Goal: Task Accomplishment & Management: Use online tool/utility

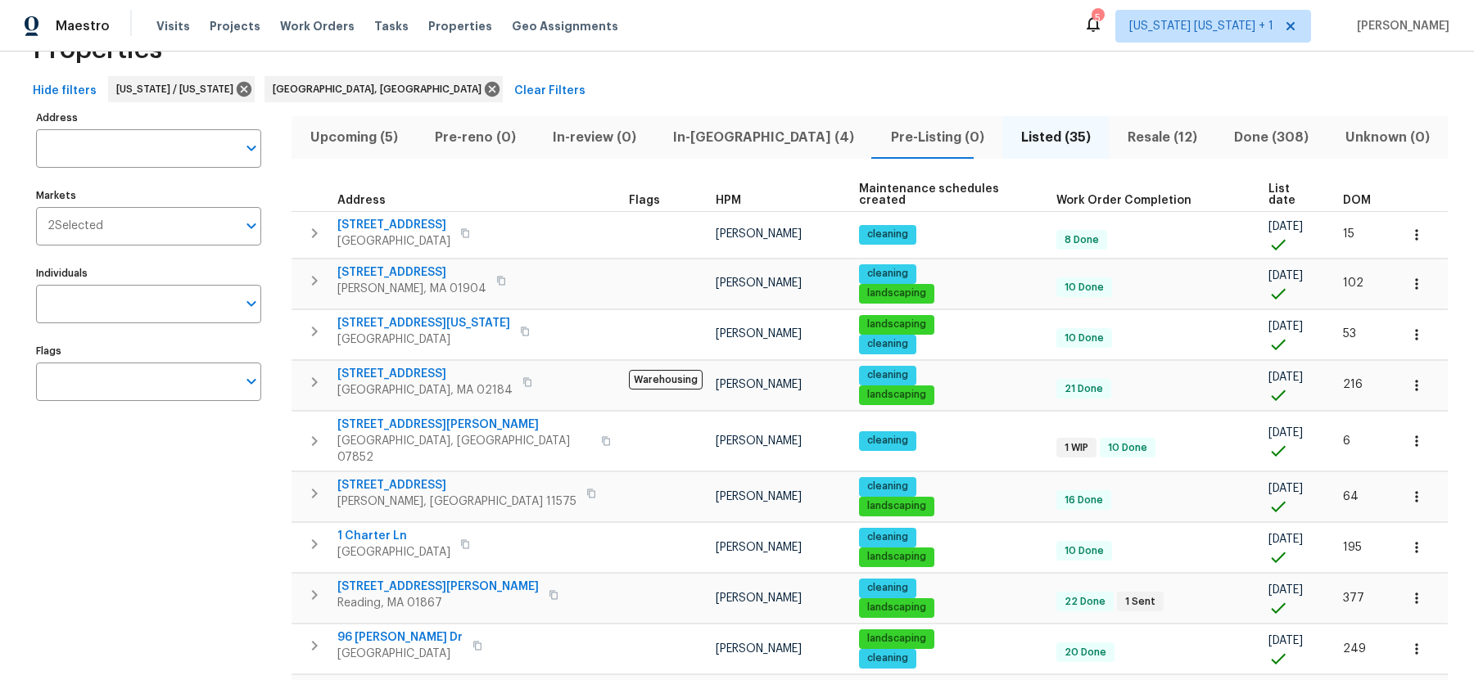
scroll to position [91, 0]
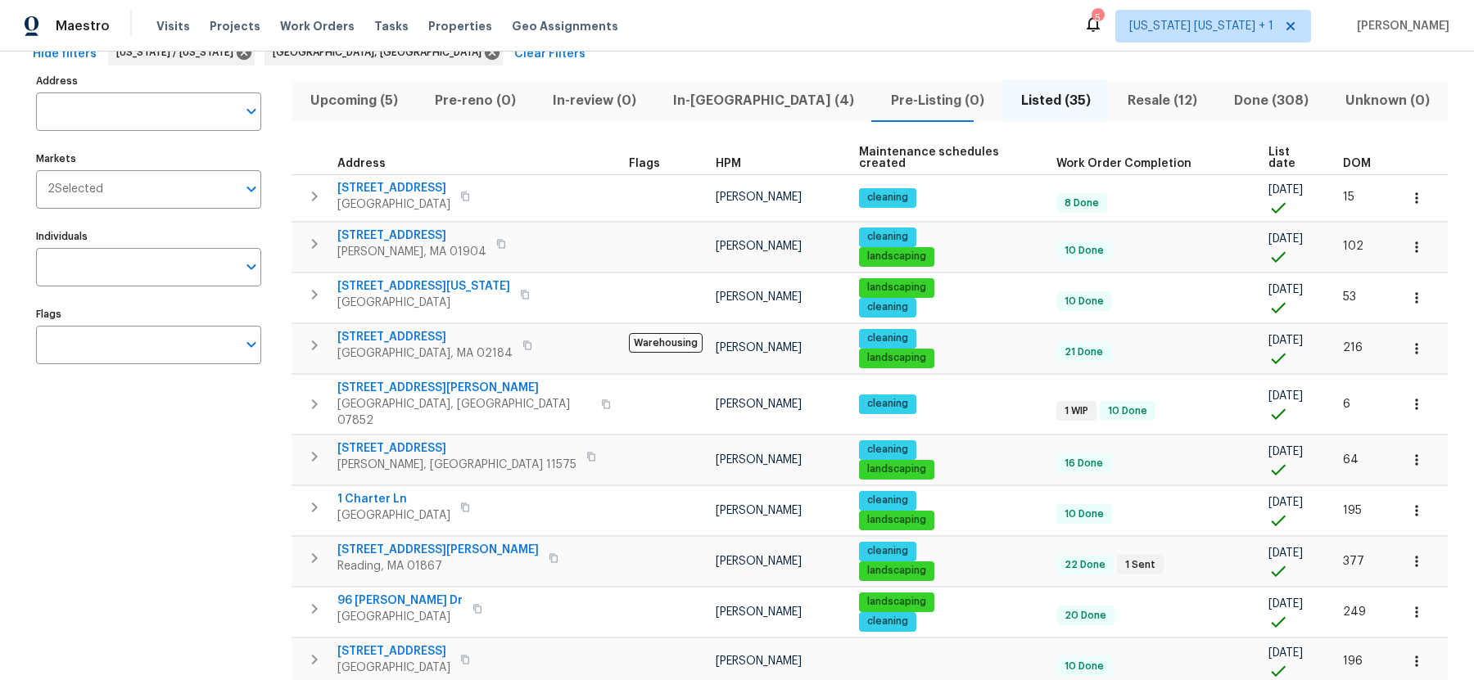
click at [1343, 158] on span "DOM" at bounding box center [1357, 163] width 28 height 11
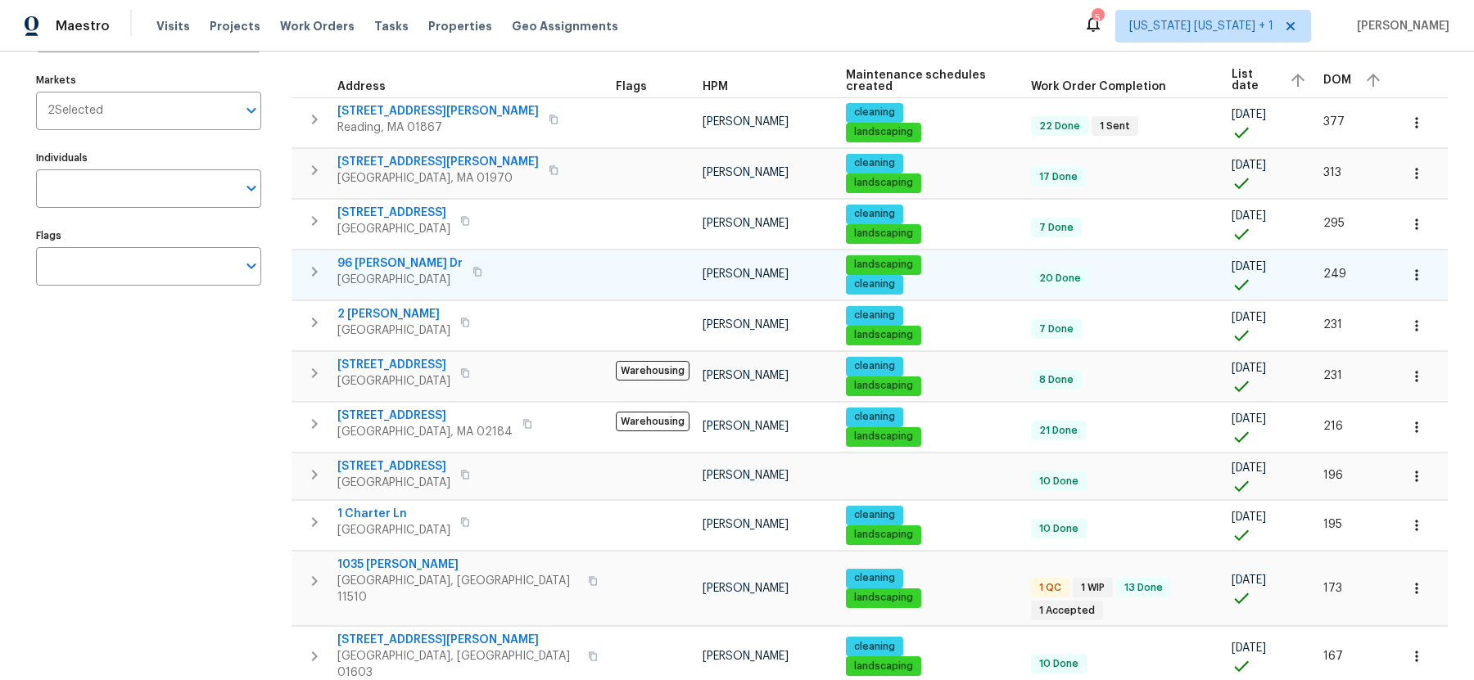
scroll to position [166, 0]
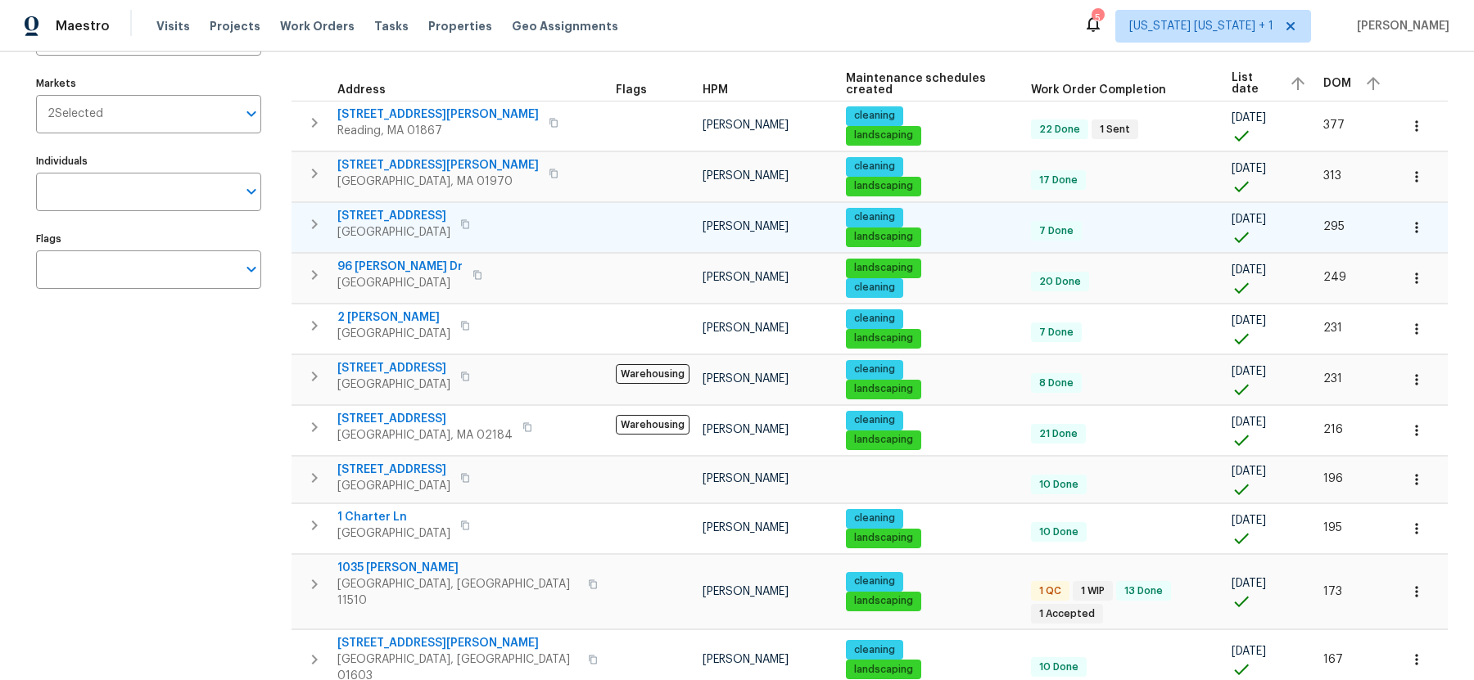
click at [310, 224] on icon "button" at bounding box center [315, 225] width 20 height 20
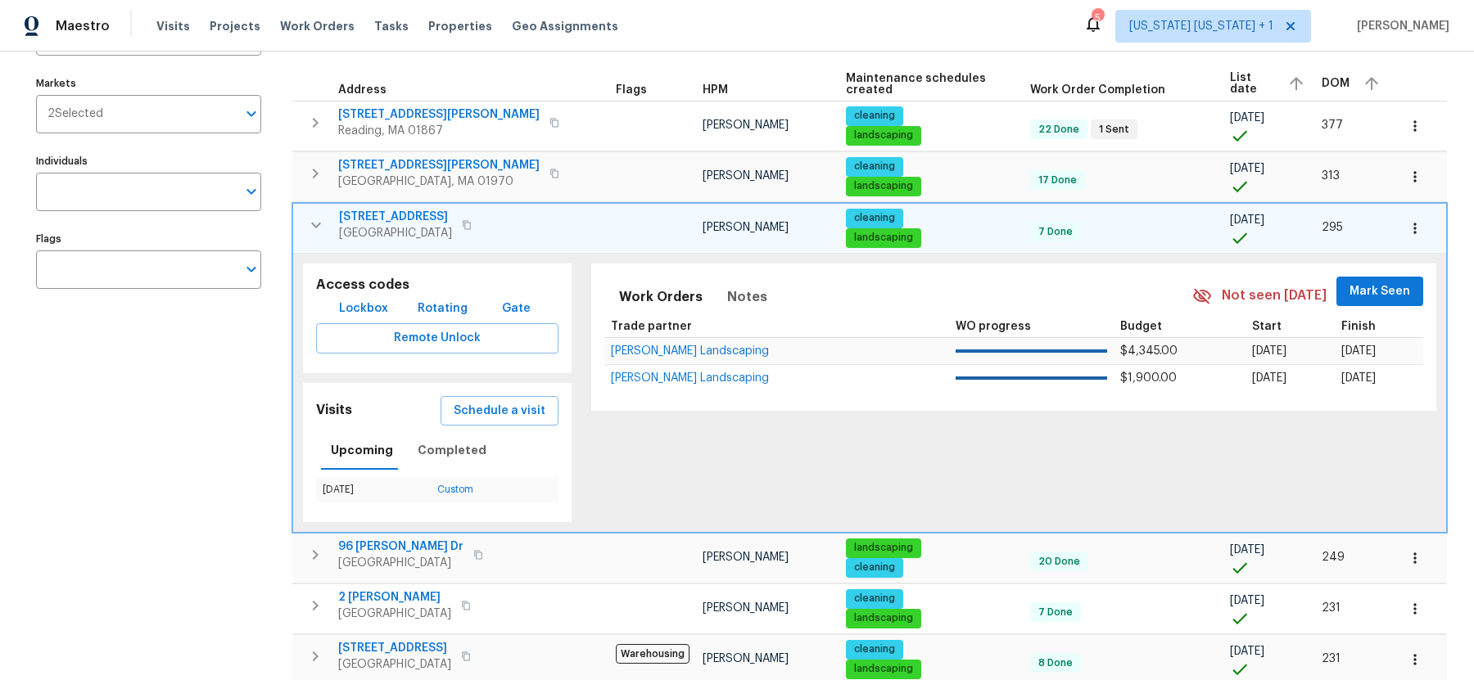
click at [311, 223] on icon "button" at bounding box center [316, 225] width 20 height 20
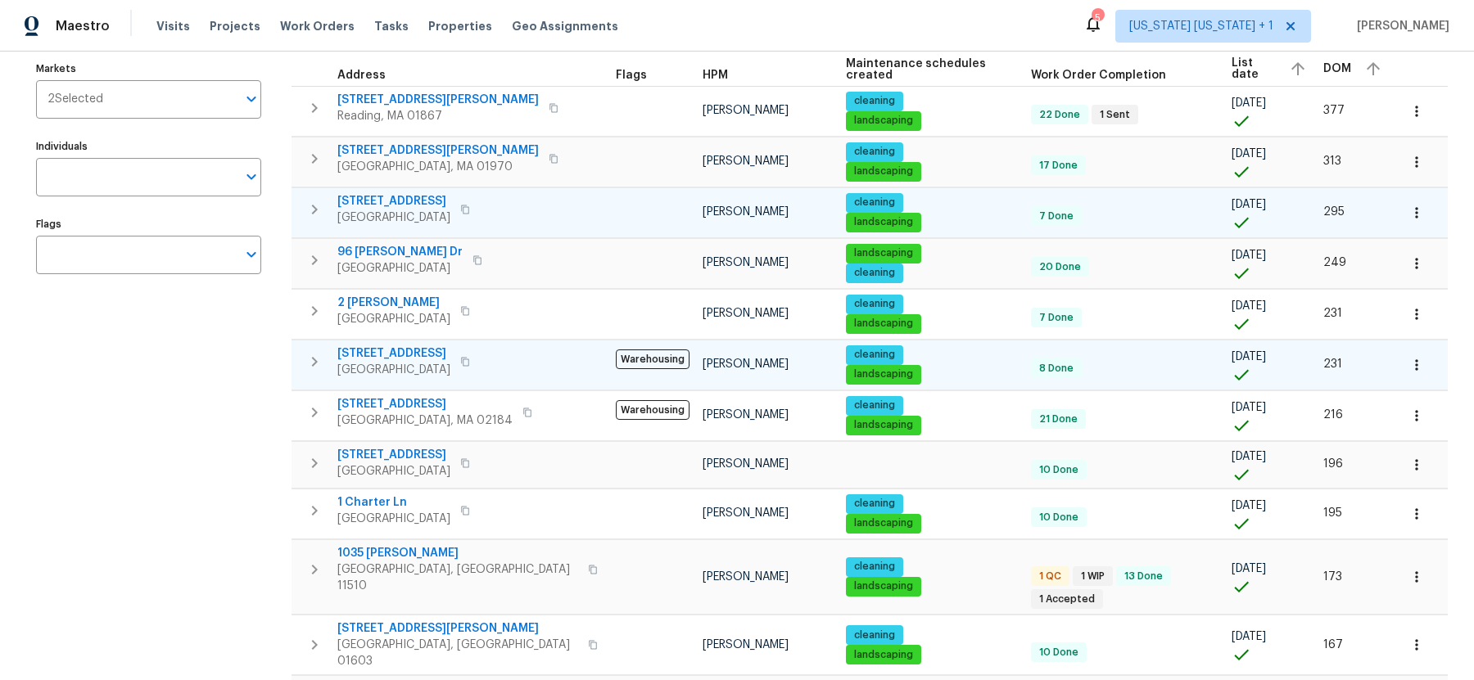
scroll to position [175, 0]
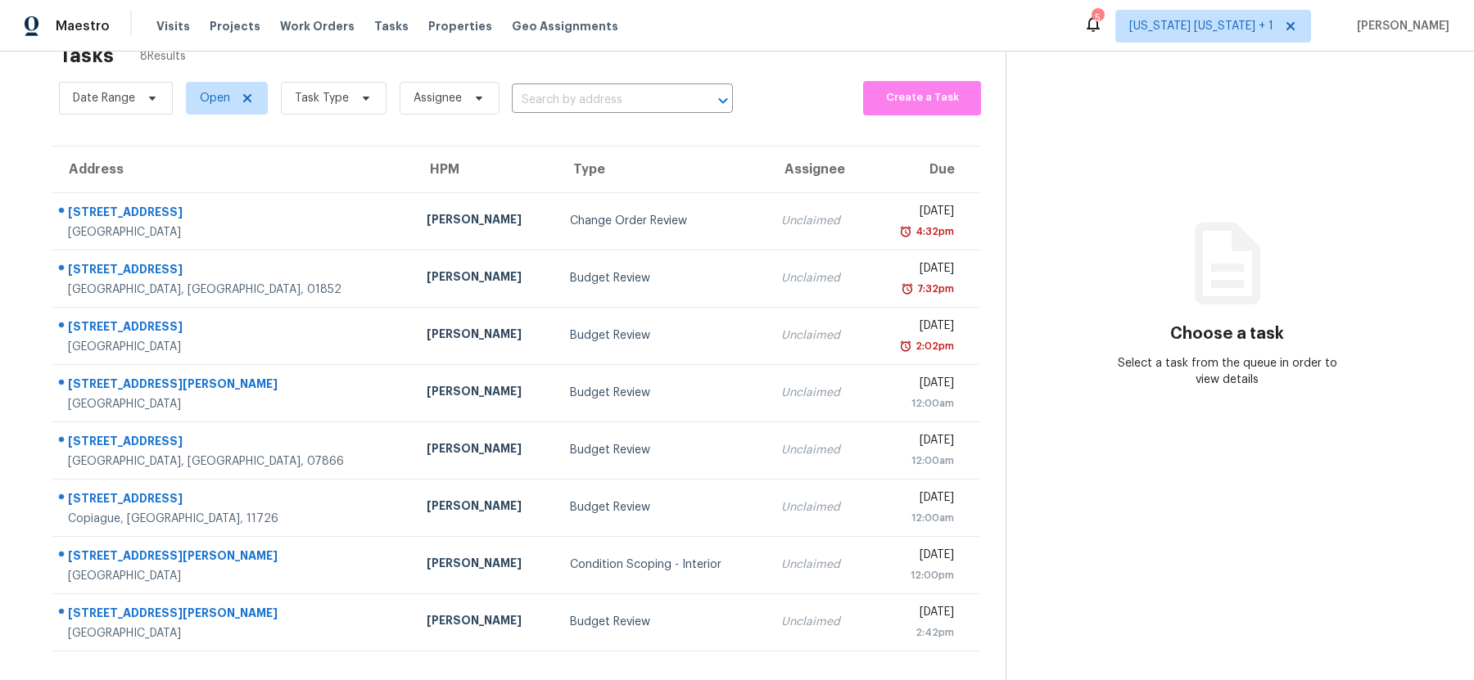
scroll to position [66, 0]
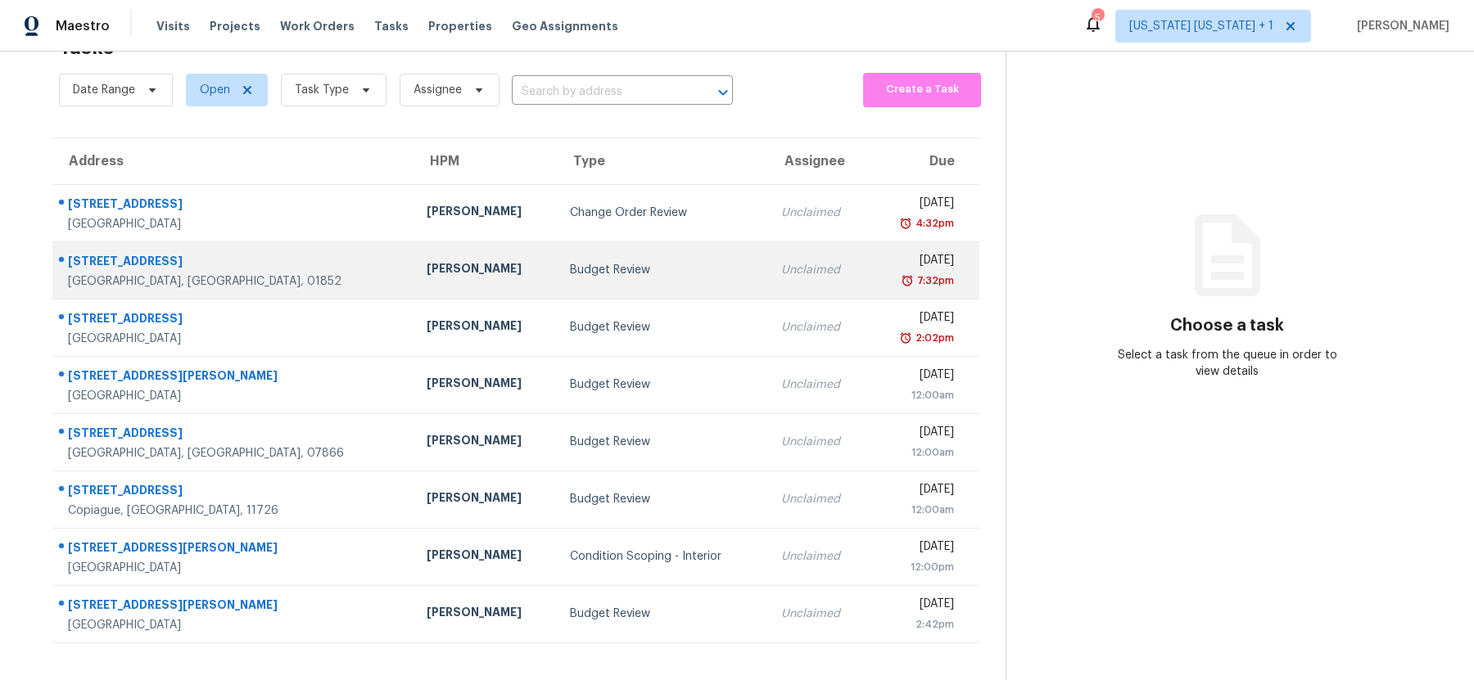
click at [585, 262] on div "Budget Review" at bounding box center [662, 270] width 184 height 16
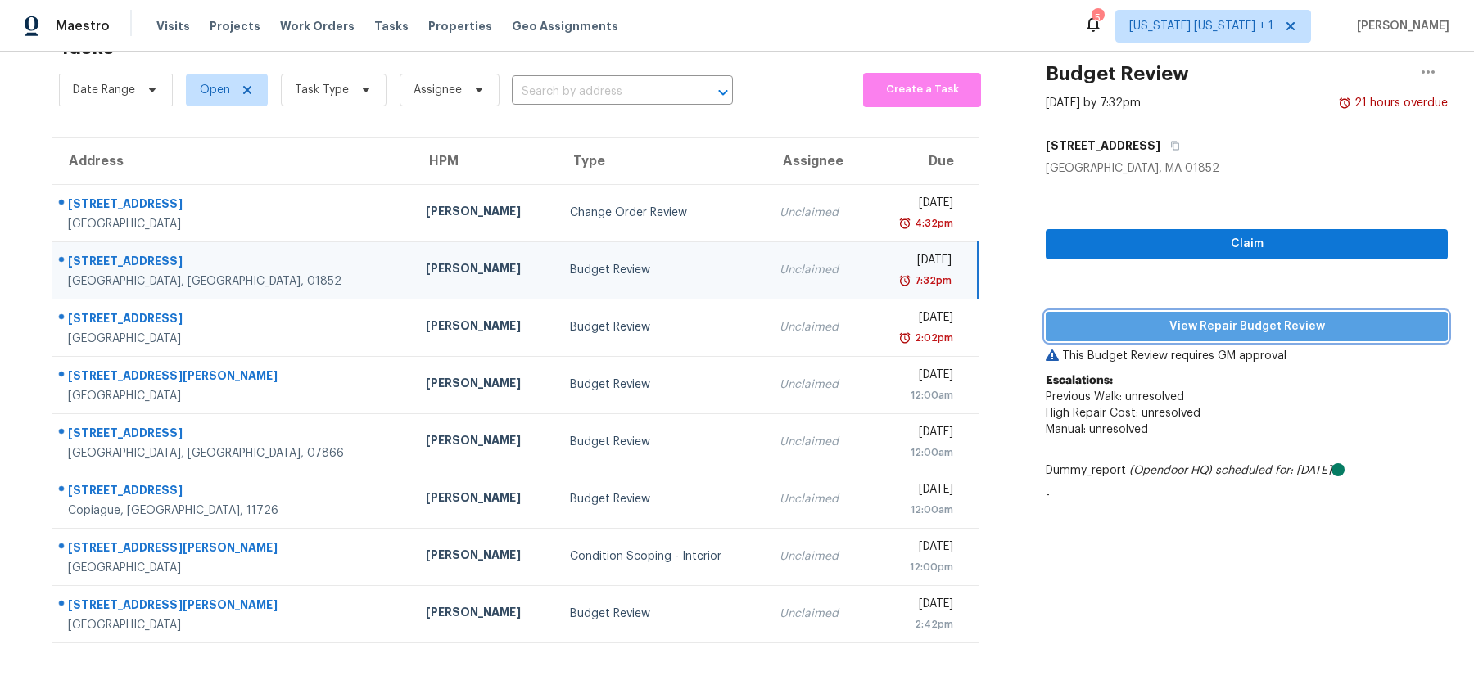
click at [1096, 317] on span "View Repair Budget Review" at bounding box center [1247, 327] width 376 height 20
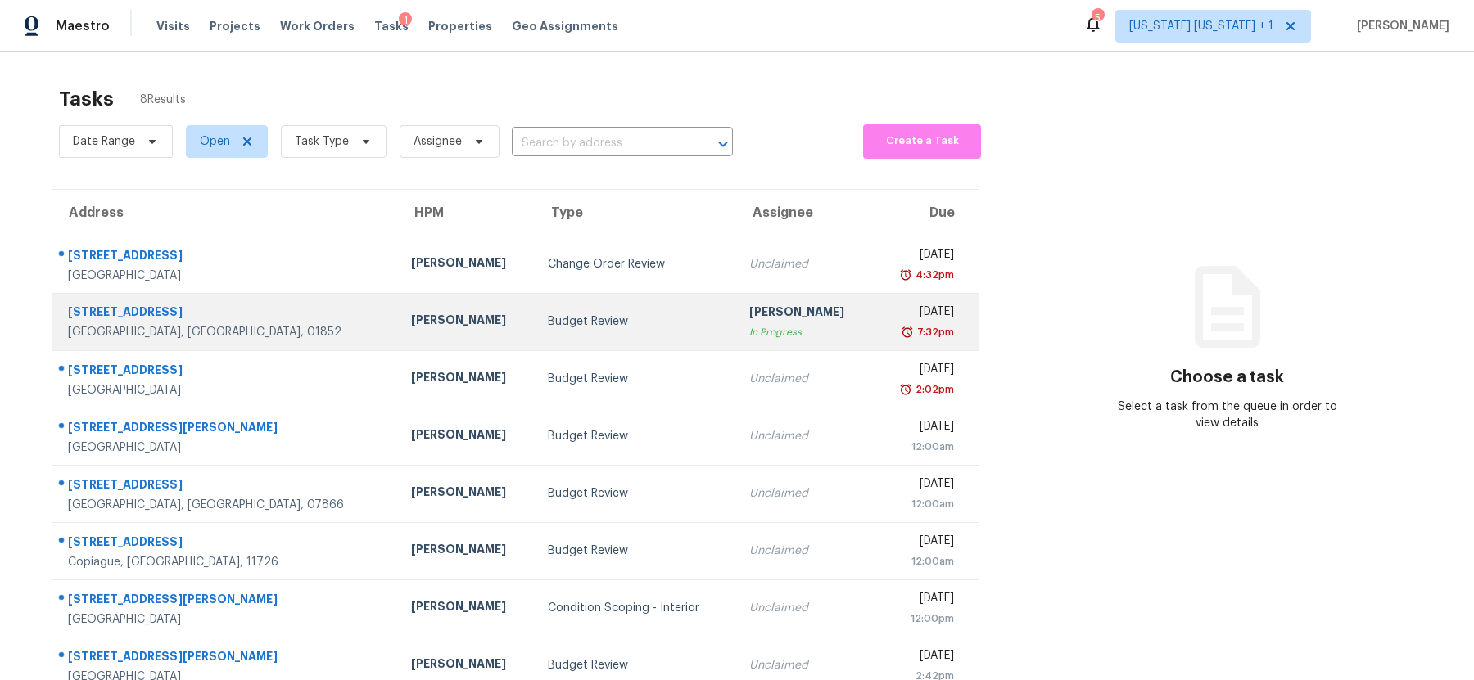
click at [607, 331] on td "Budget Review" at bounding box center [635, 321] width 201 height 57
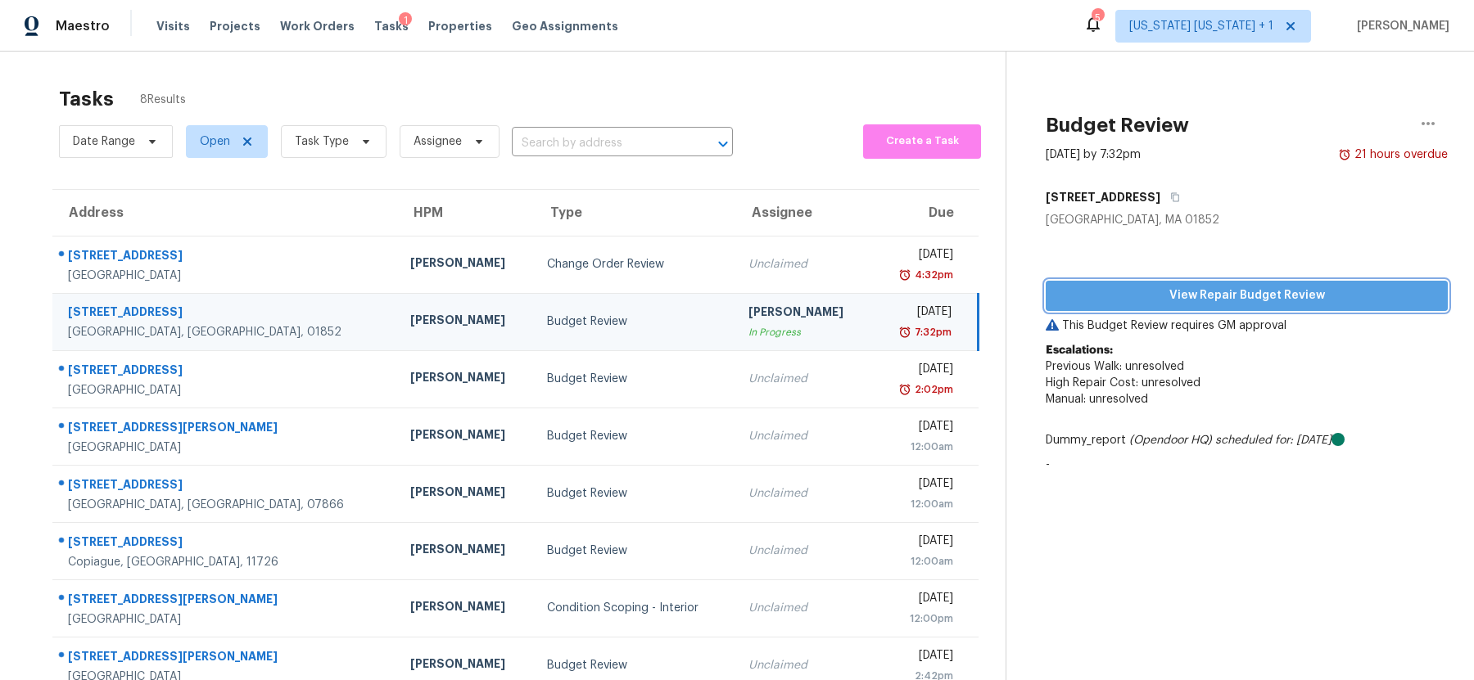
click at [1170, 287] on span "View Repair Budget Review" at bounding box center [1247, 296] width 376 height 20
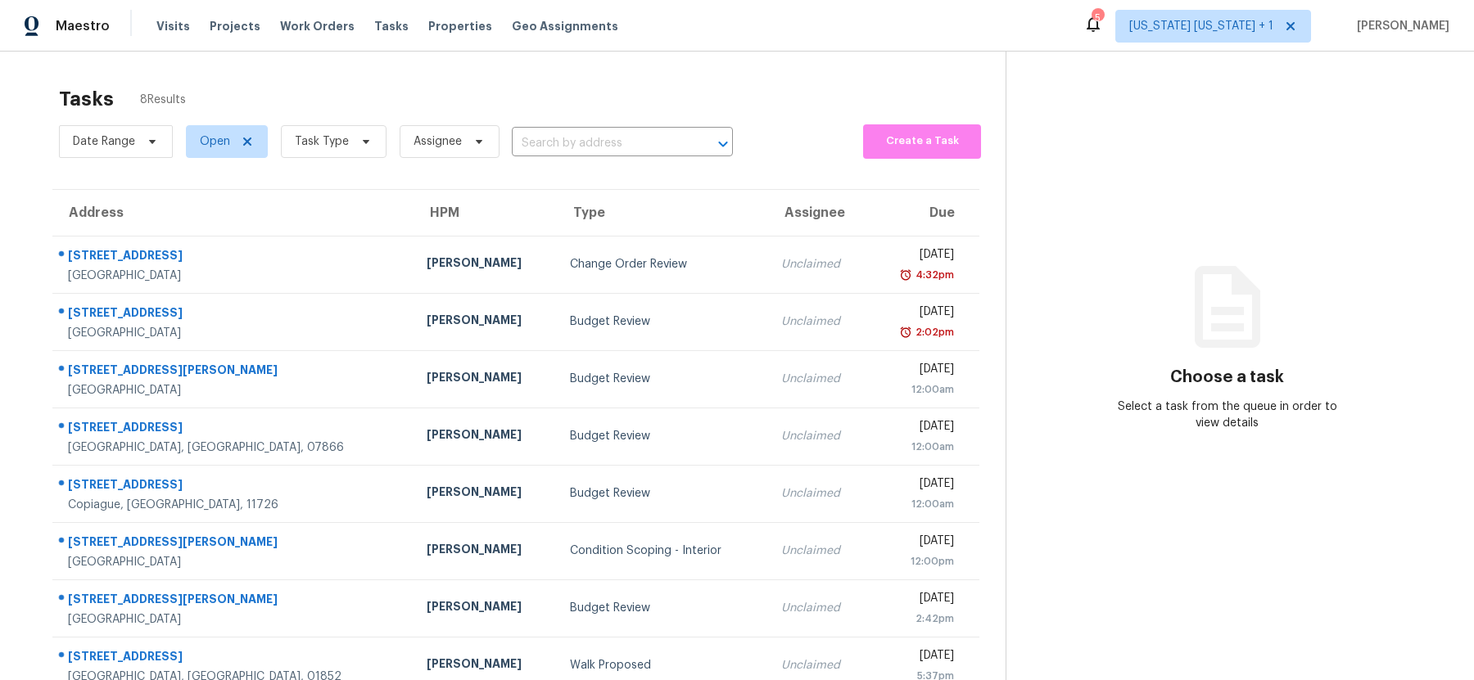
scroll to position [66, 0]
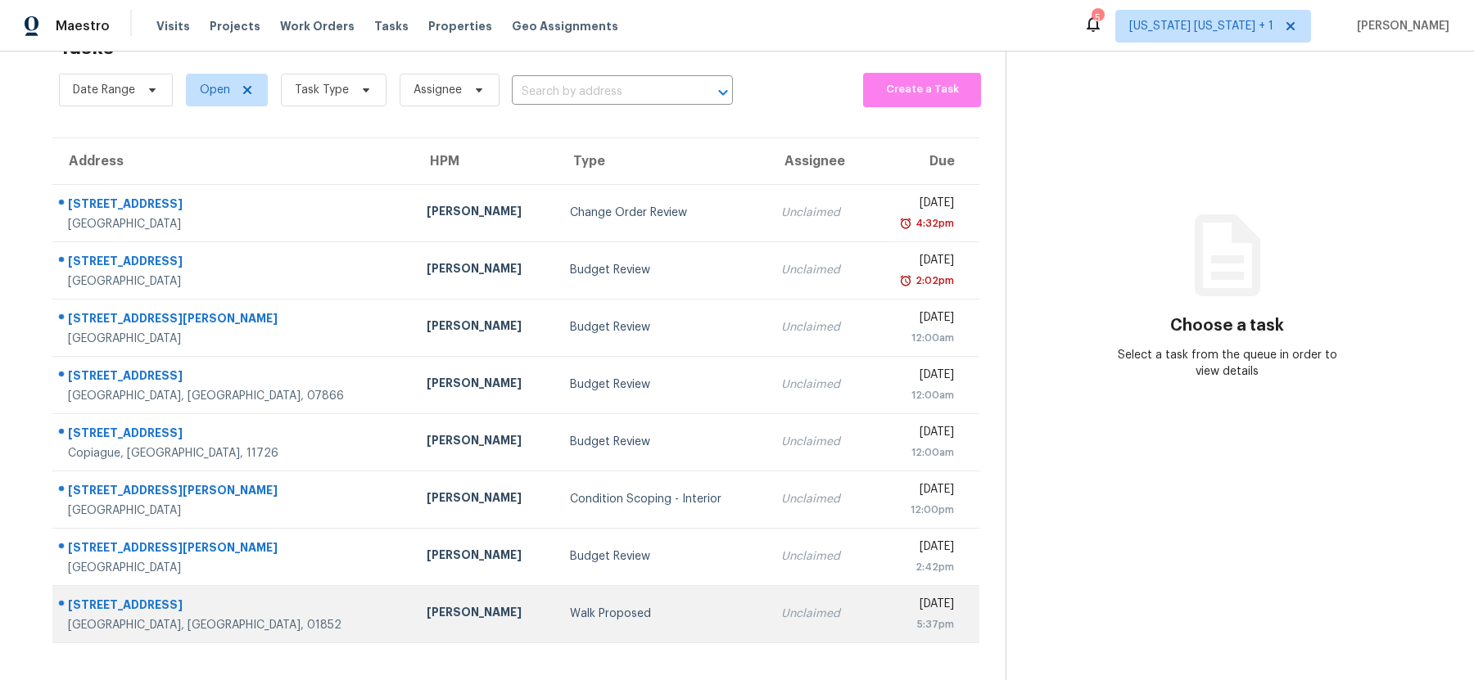
click at [575, 585] on td "Walk Proposed" at bounding box center [662, 613] width 210 height 57
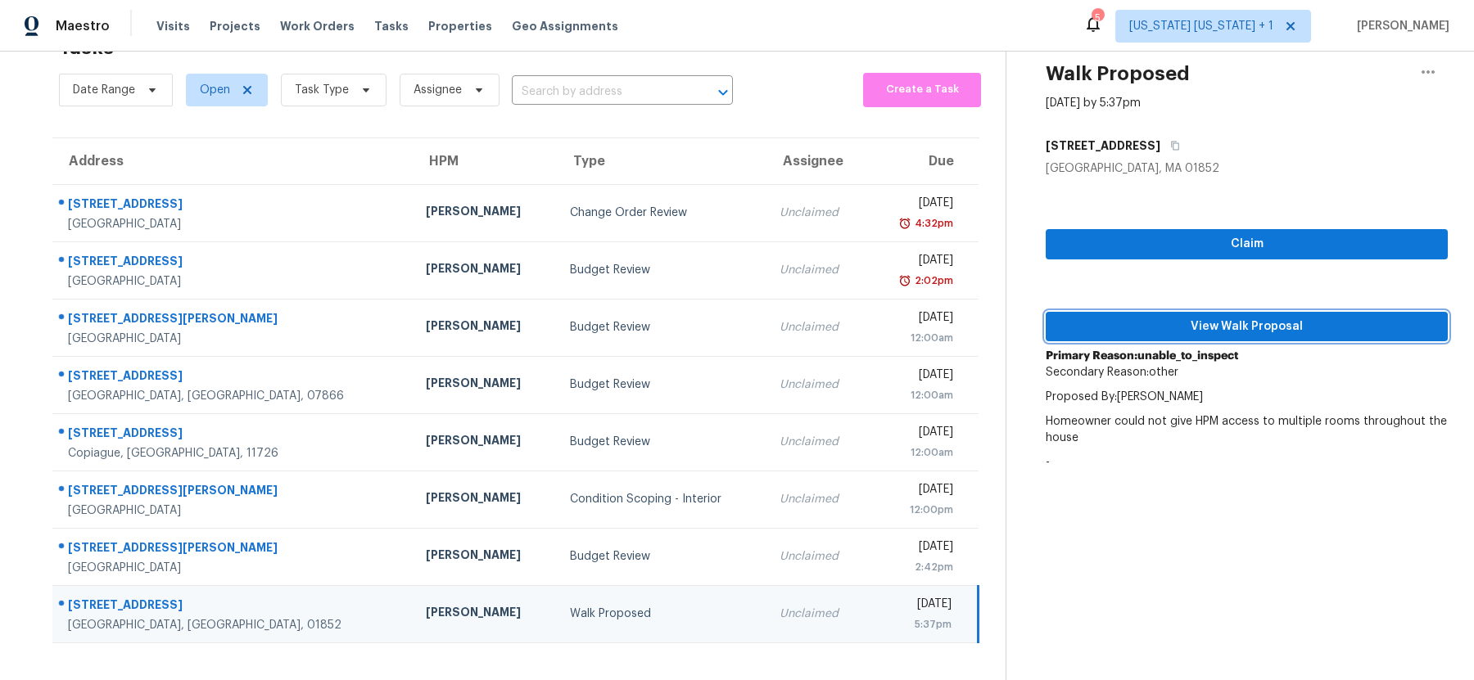
click at [1211, 319] on span "View Walk Proposal" at bounding box center [1247, 327] width 376 height 20
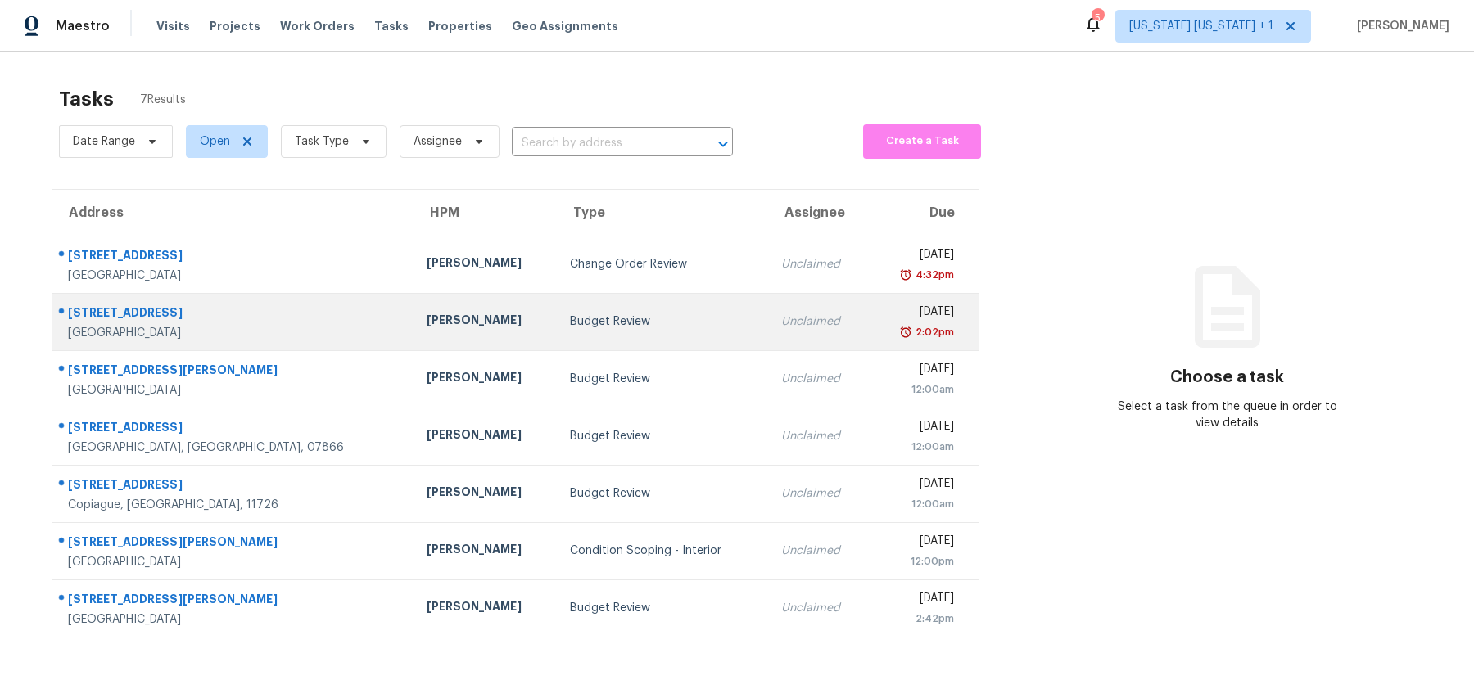
click at [628, 321] on div "Budget Review" at bounding box center [662, 322] width 184 height 16
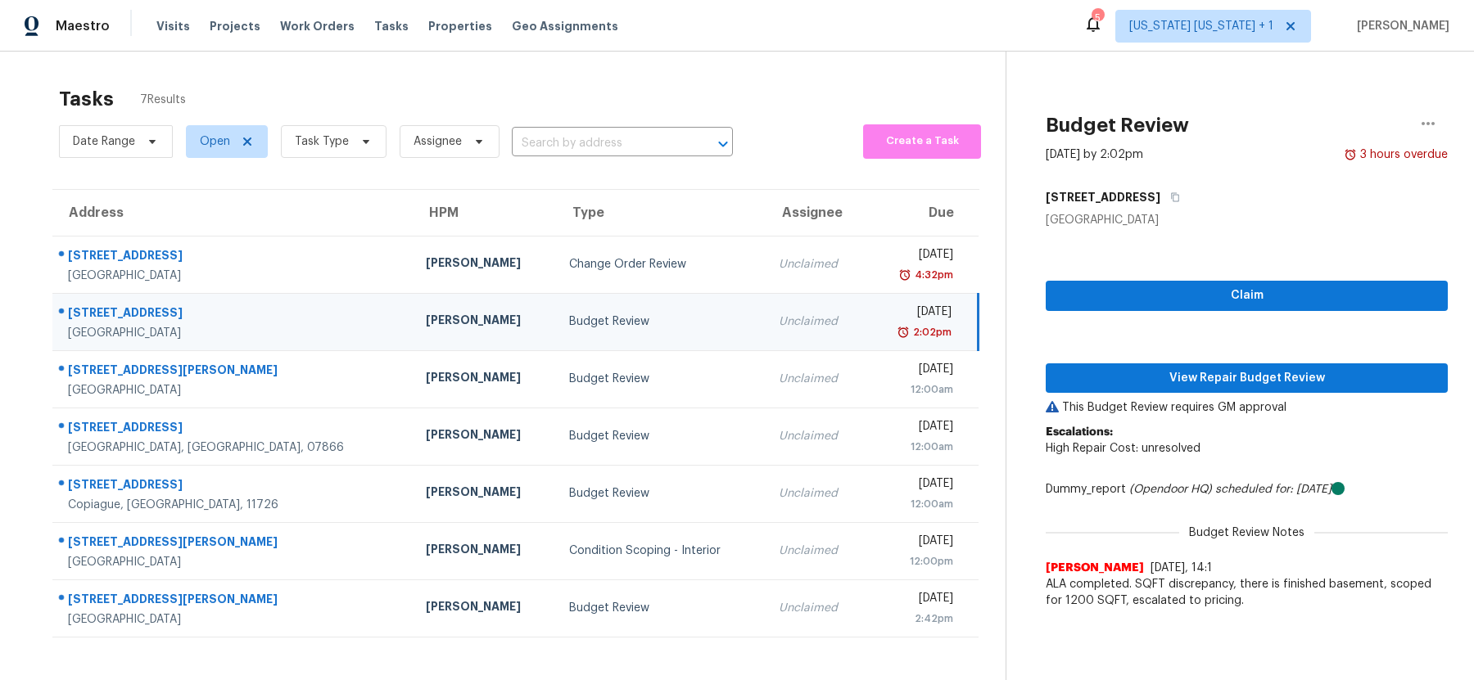
scroll to position [2, 0]
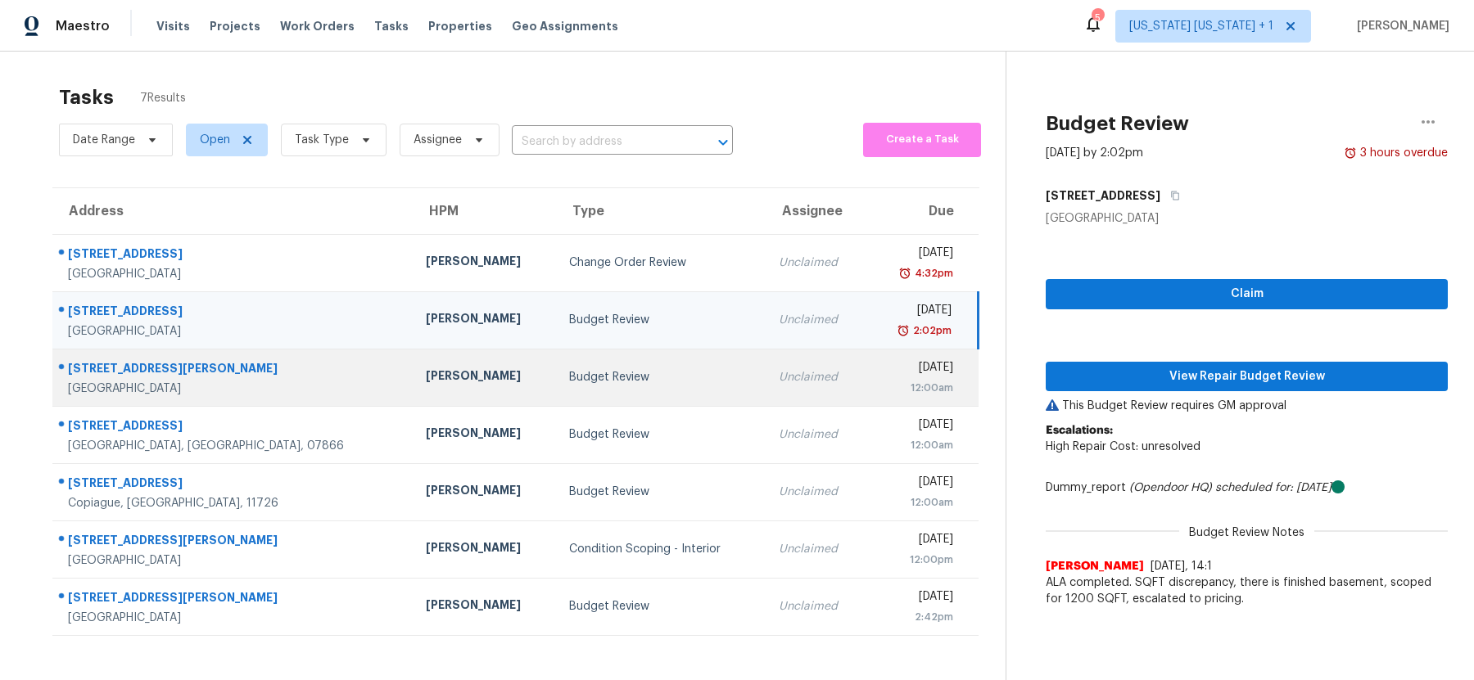
click at [592, 373] on div "Budget Review" at bounding box center [660, 377] width 183 height 16
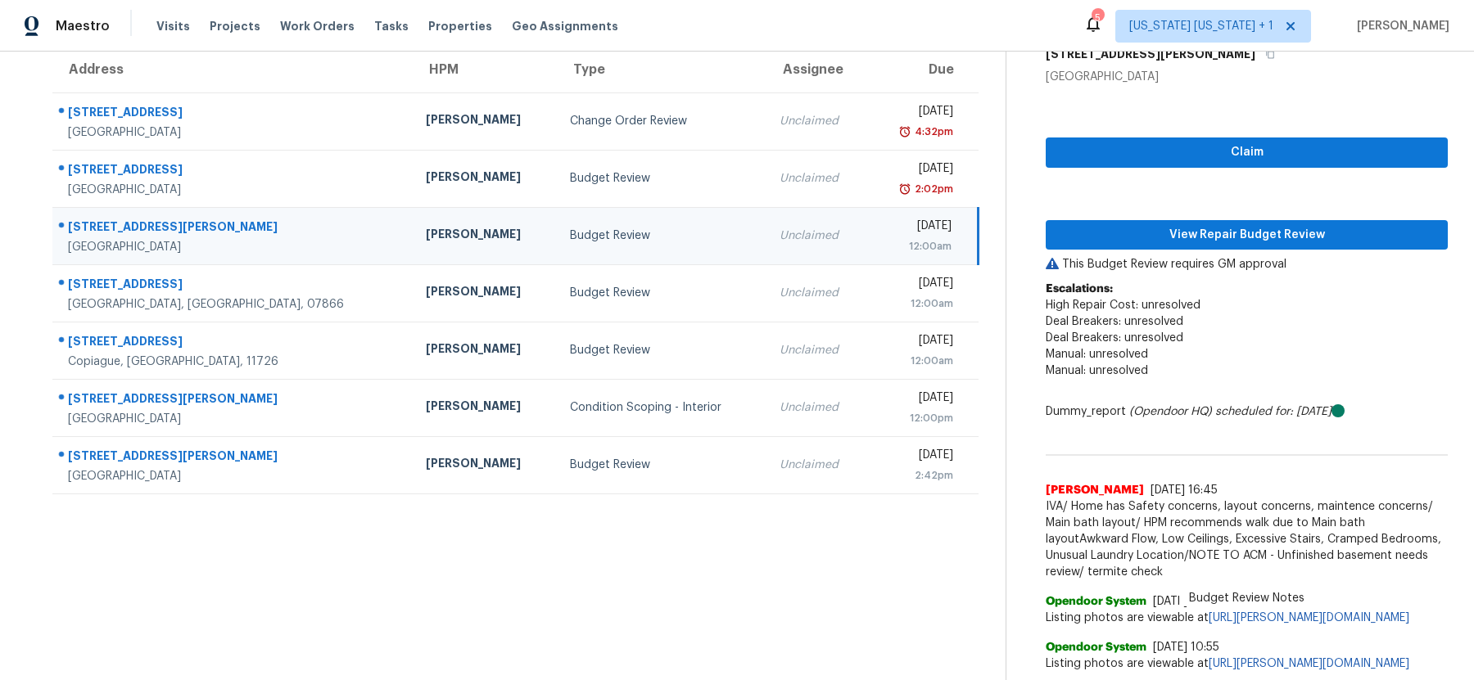
scroll to position [161, 0]
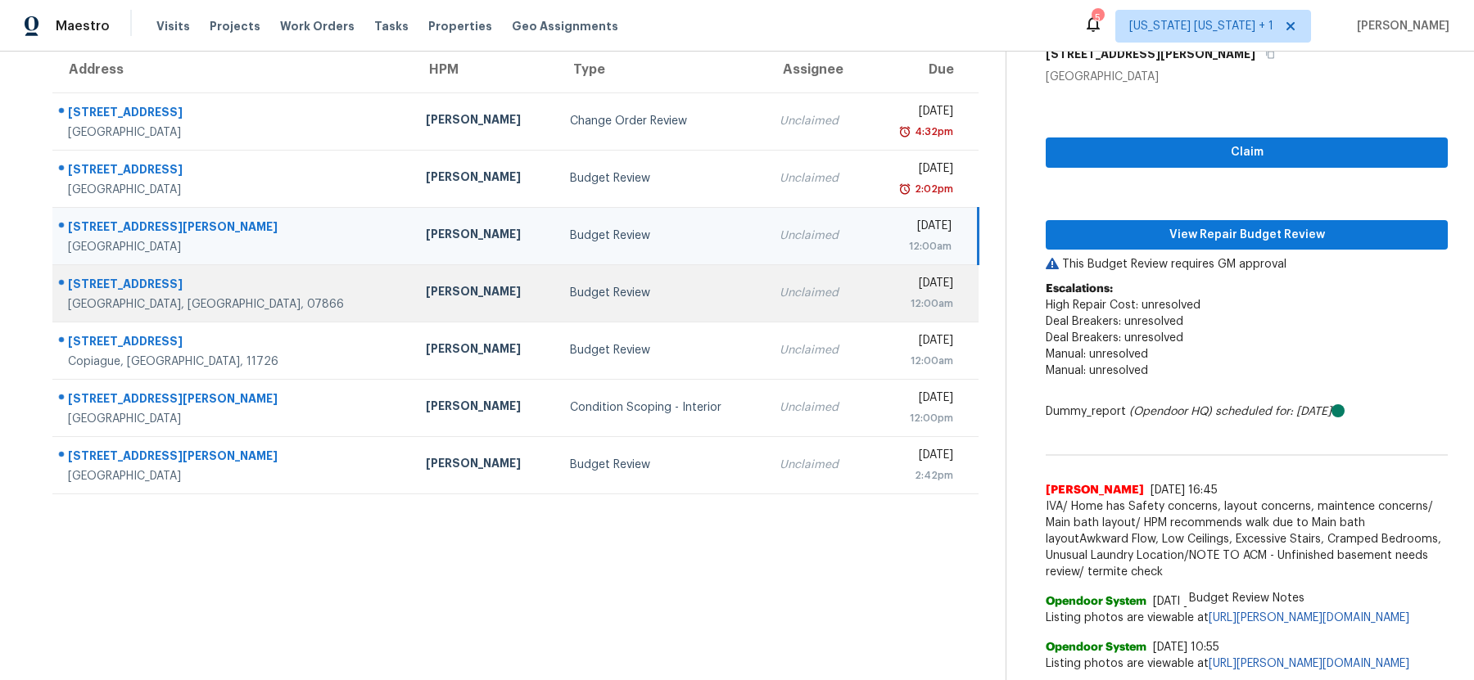
click at [608, 285] on div "Budget Review" at bounding box center [662, 293] width 184 height 16
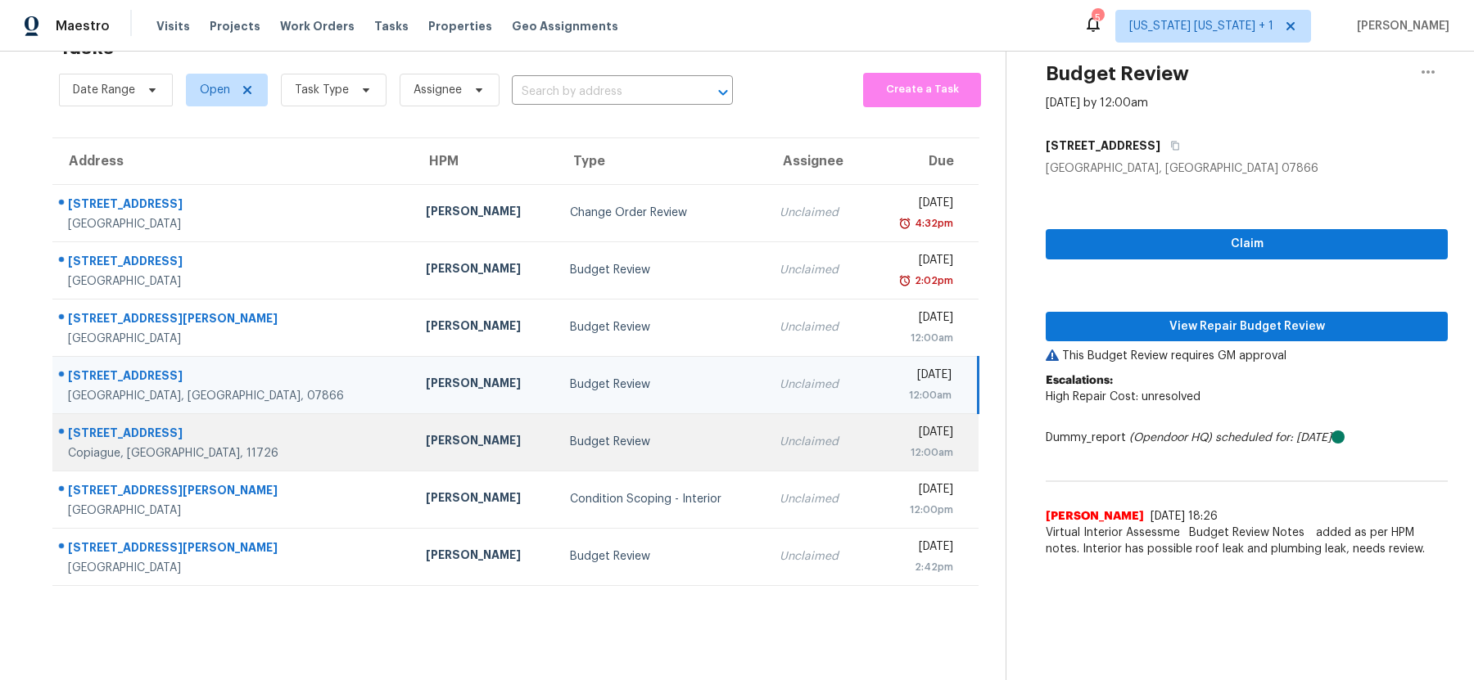
click at [584, 434] on div "Budget Review" at bounding box center [662, 442] width 184 height 16
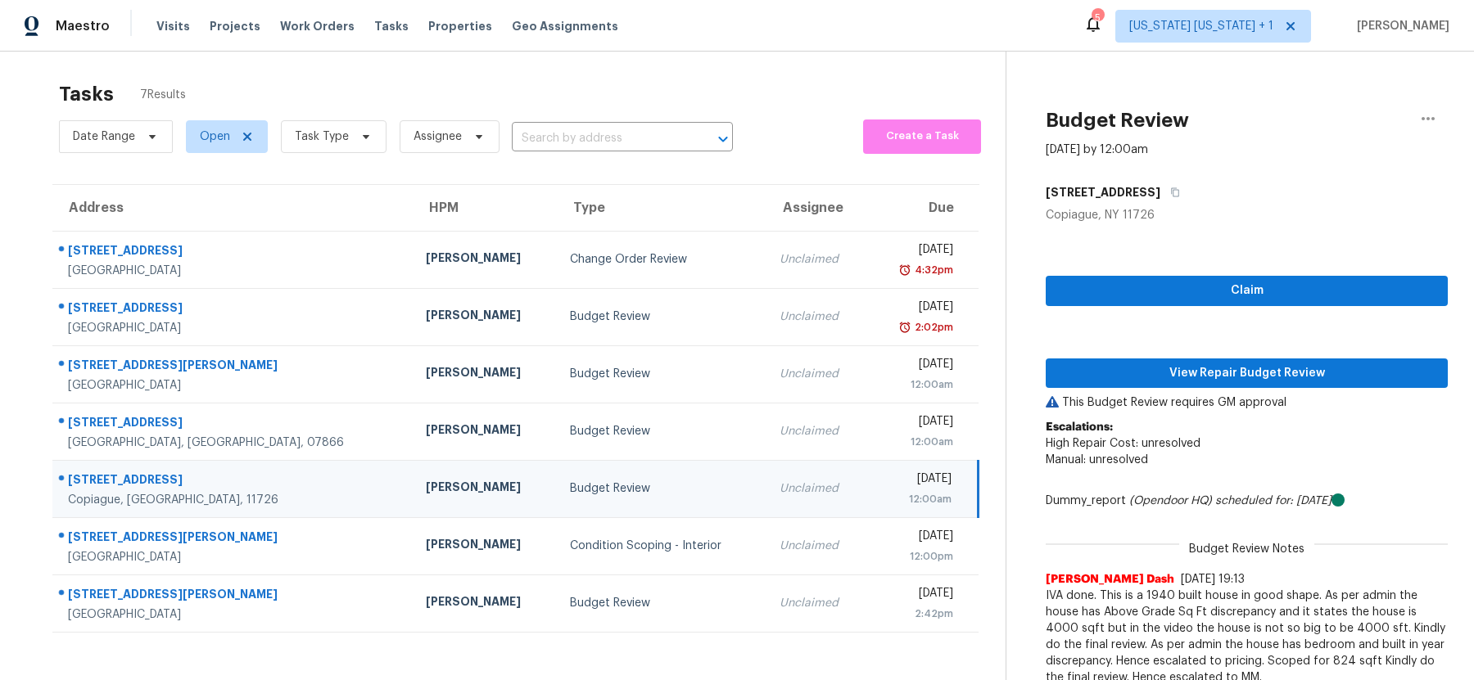
scroll to position [0, 0]
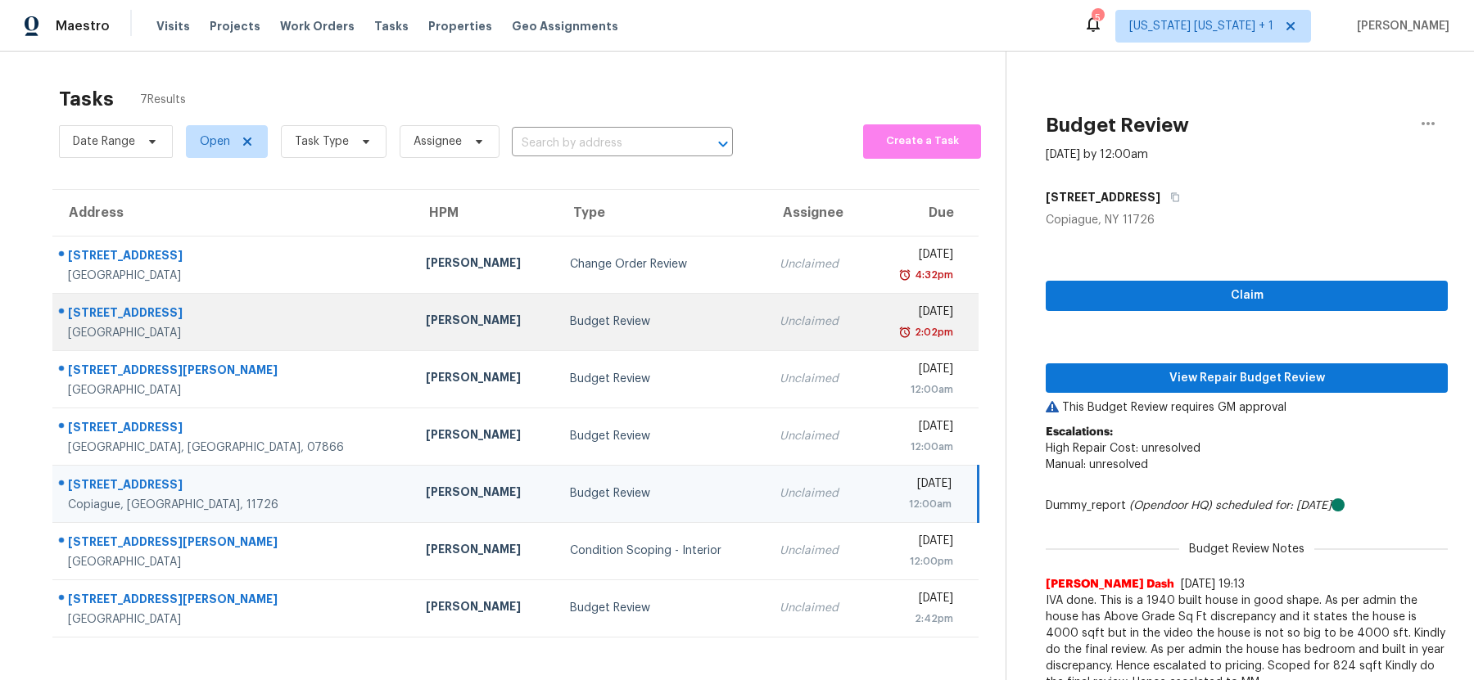
click at [616, 316] on div "Budget Review" at bounding box center [662, 322] width 184 height 16
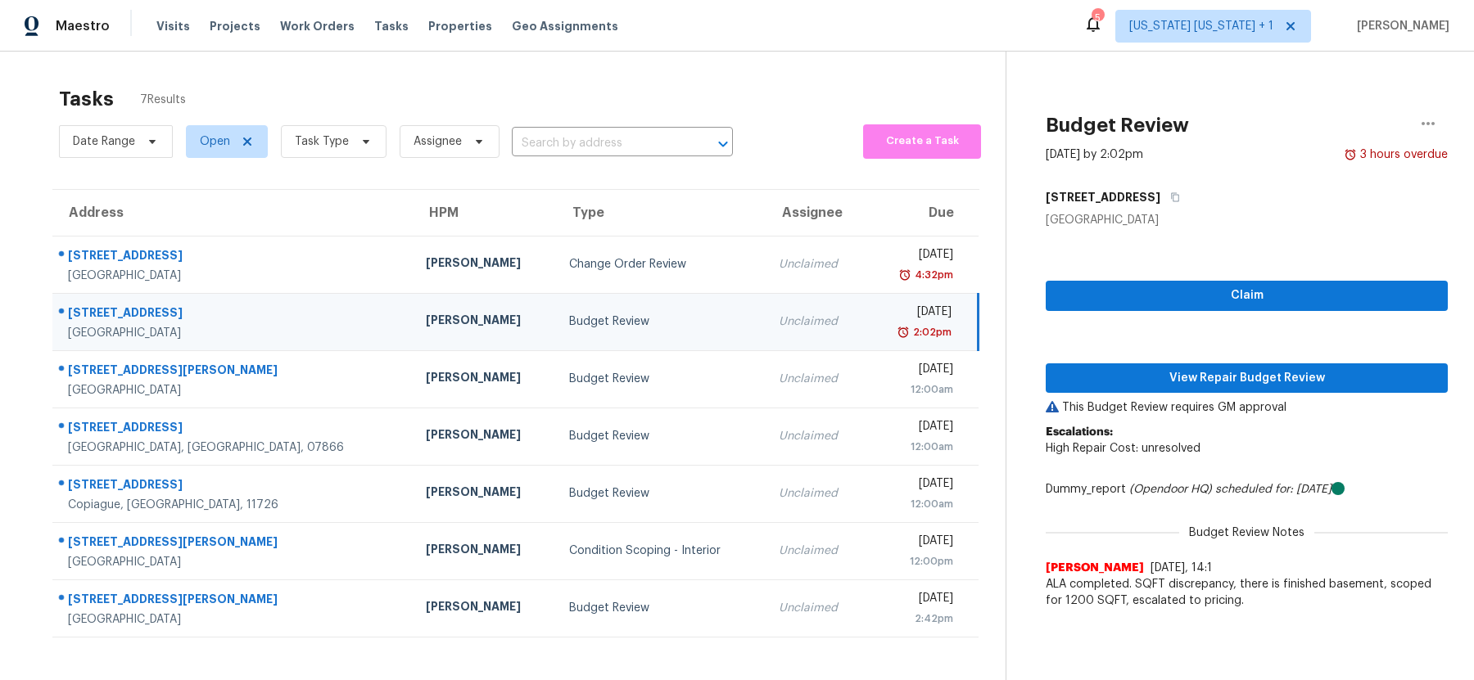
click at [590, 319] on div "Budget Review" at bounding box center [660, 322] width 183 height 16
click at [1231, 379] on span "View Repair Budget Review" at bounding box center [1247, 378] width 376 height 20
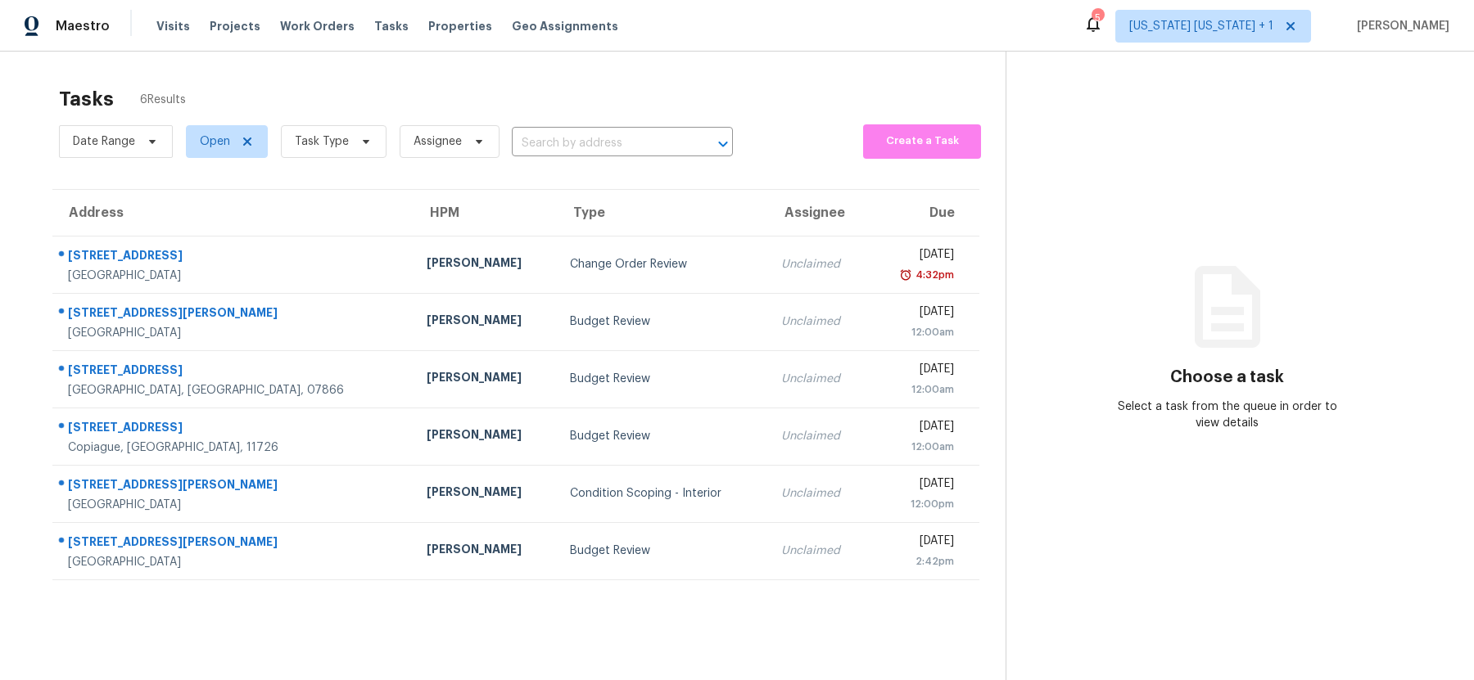
scroll to position [66, 0]
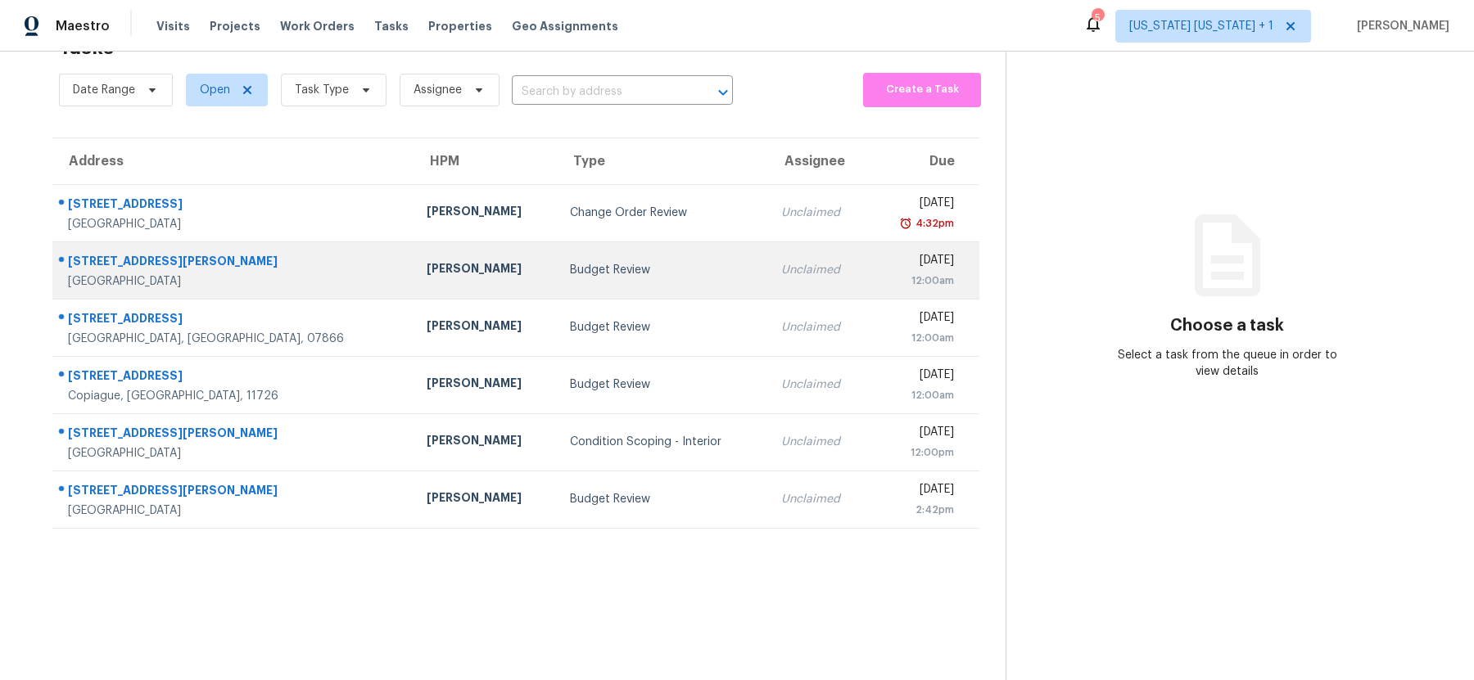
click at [609, 242] on td "Budget Review" at bounding box center [662, 270] width 210 height 57
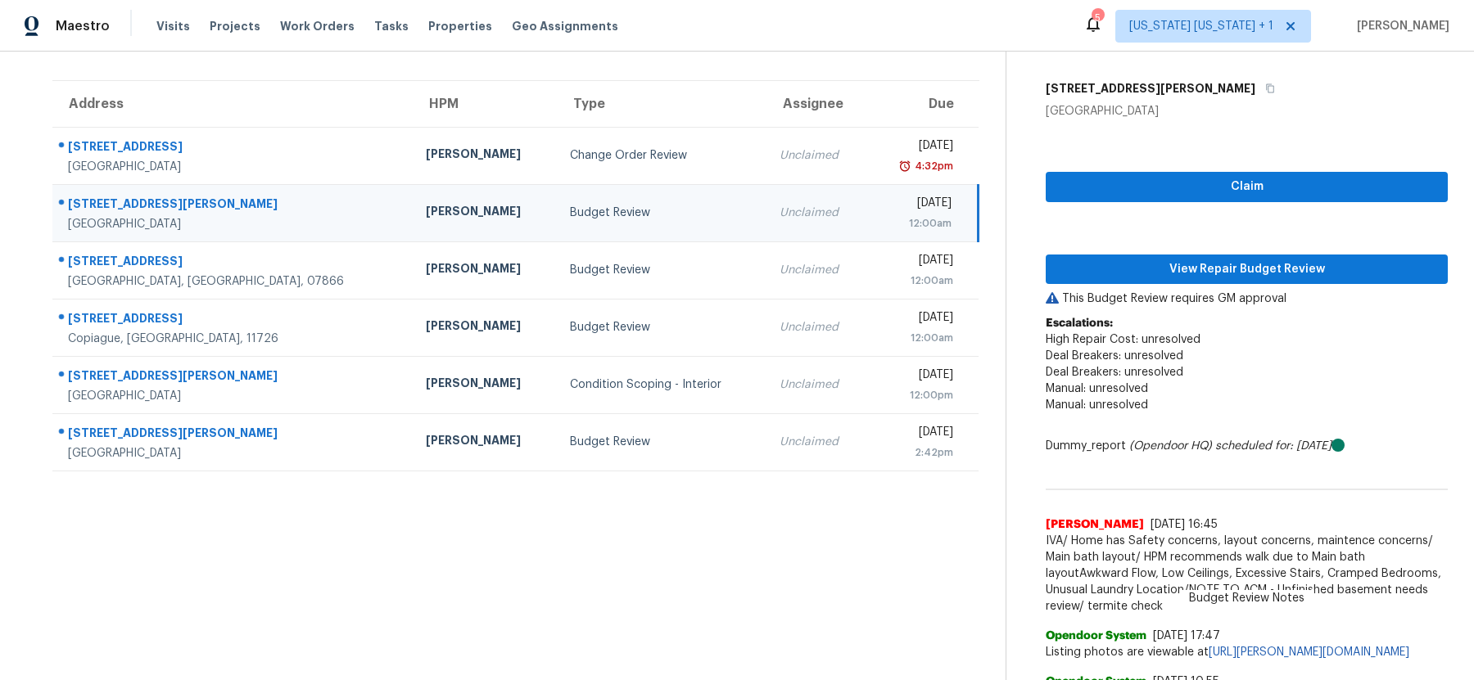
scroll to position [111, 0]
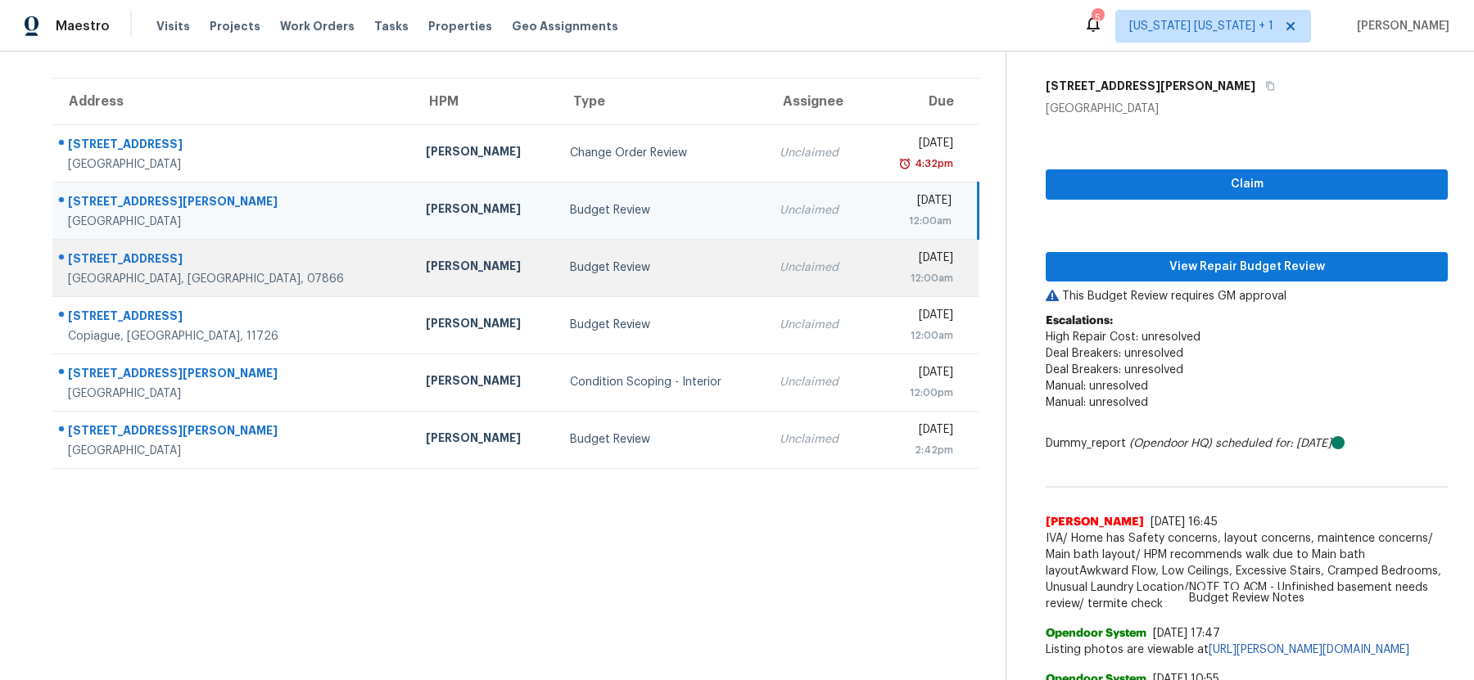
click at [610, 254] on td "Budget Review" at bounding box center [662, 267] width 210 height 57
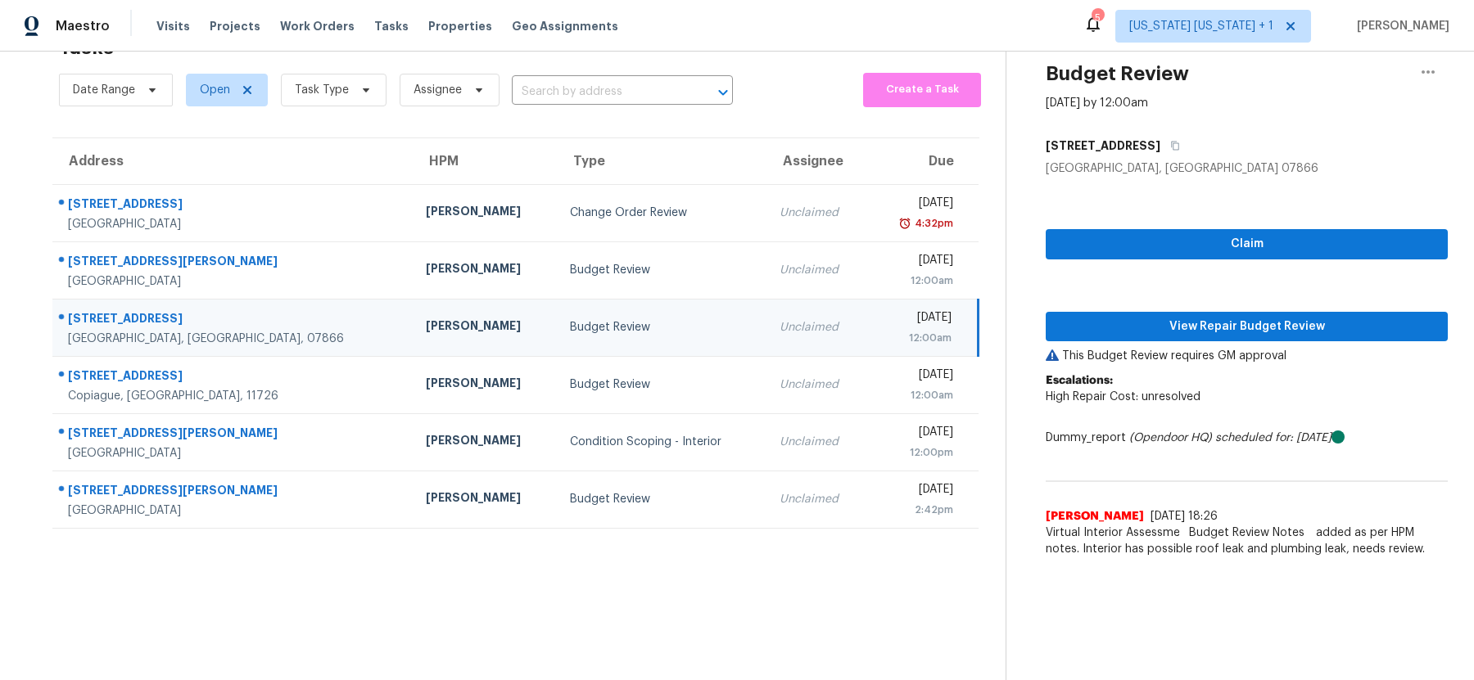
scroll to position [66, 0]
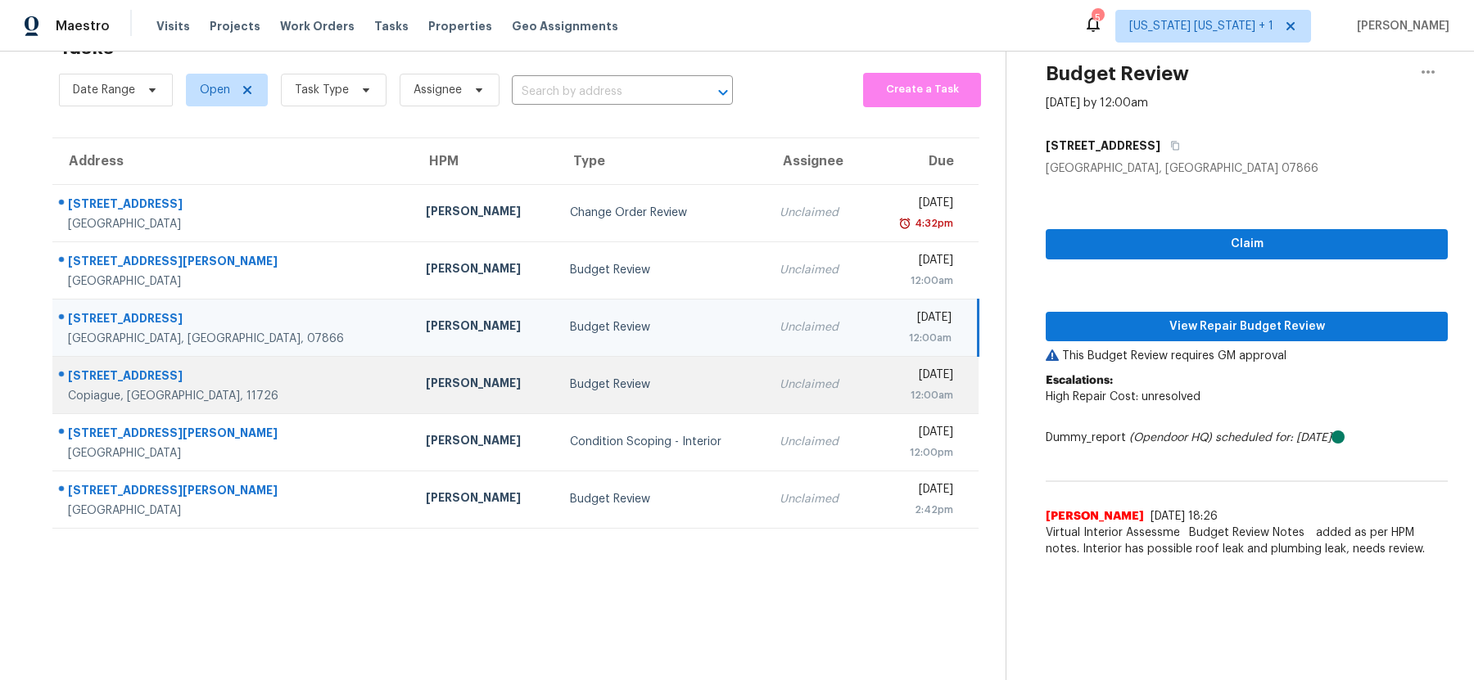
click at [639, 377] on div "Budget Review" at bounding box center [662, 385] width 184 height 16
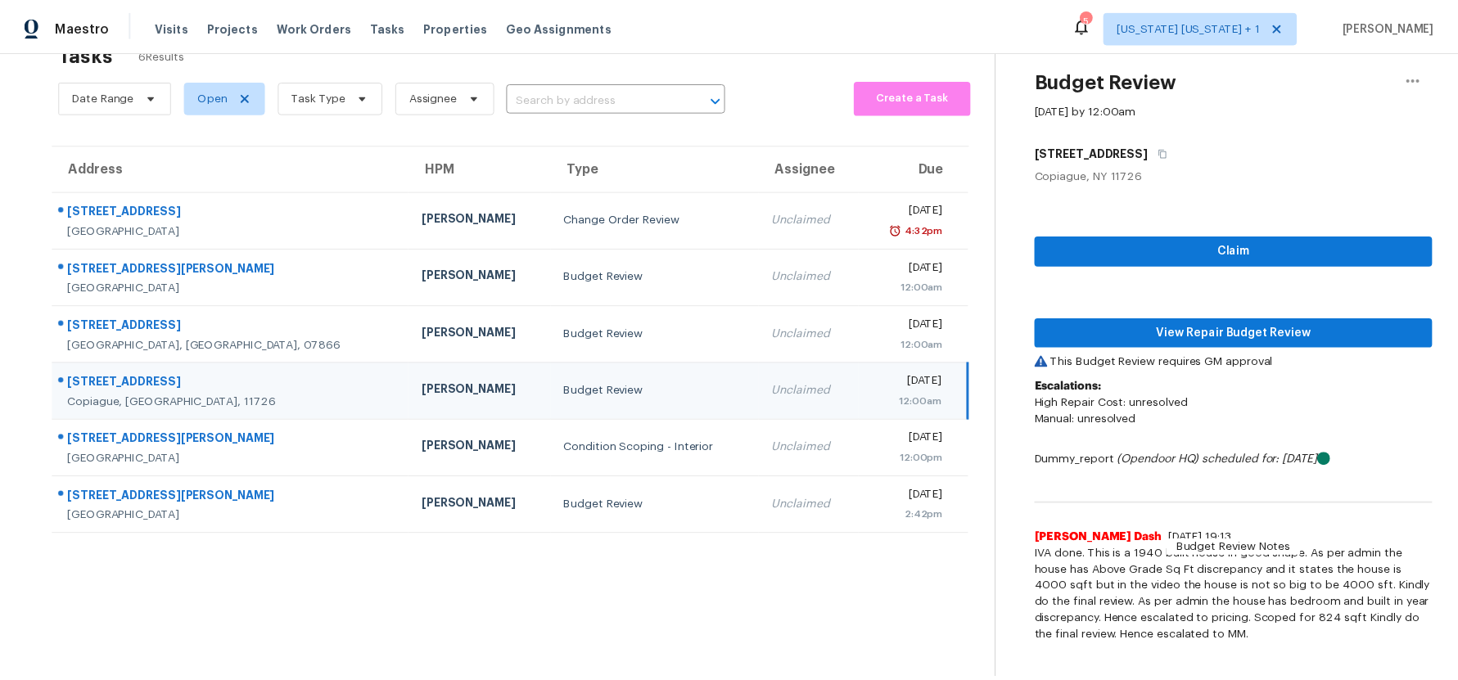
scroll to position [41, 0]
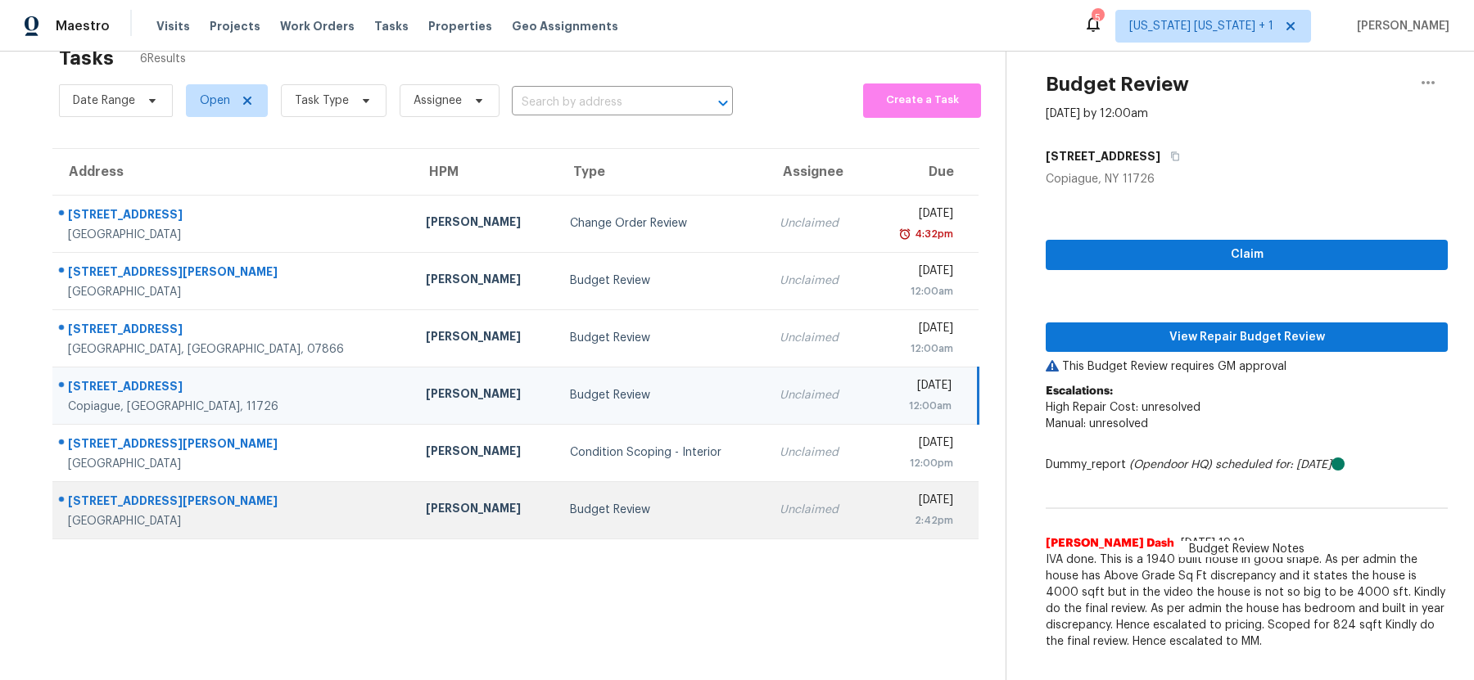
click at [581, 511] on div "Budget Review" at bounding box center [662, 510] width 184 height 16
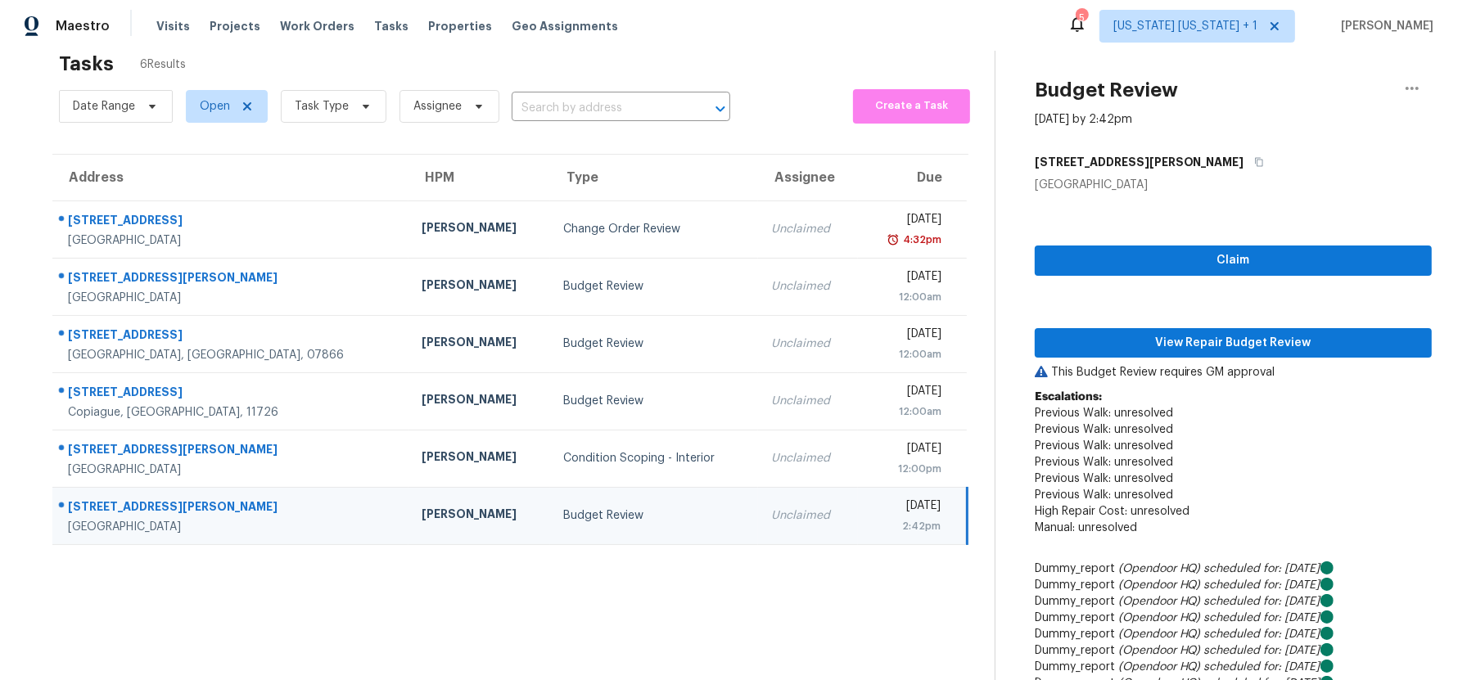
scroll to position [0, 0]
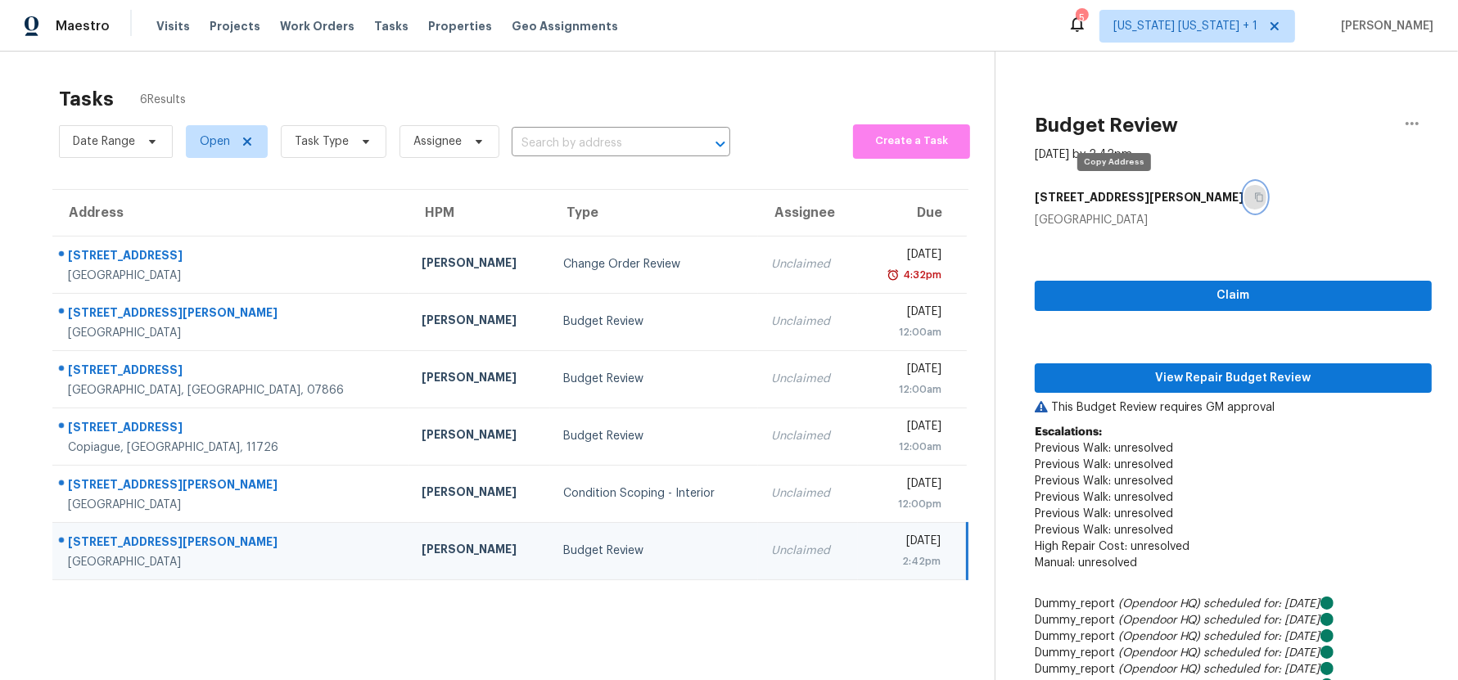
click at [1254, 199] on icon "button" at bounding box center [1259, 197] width 10 height 10
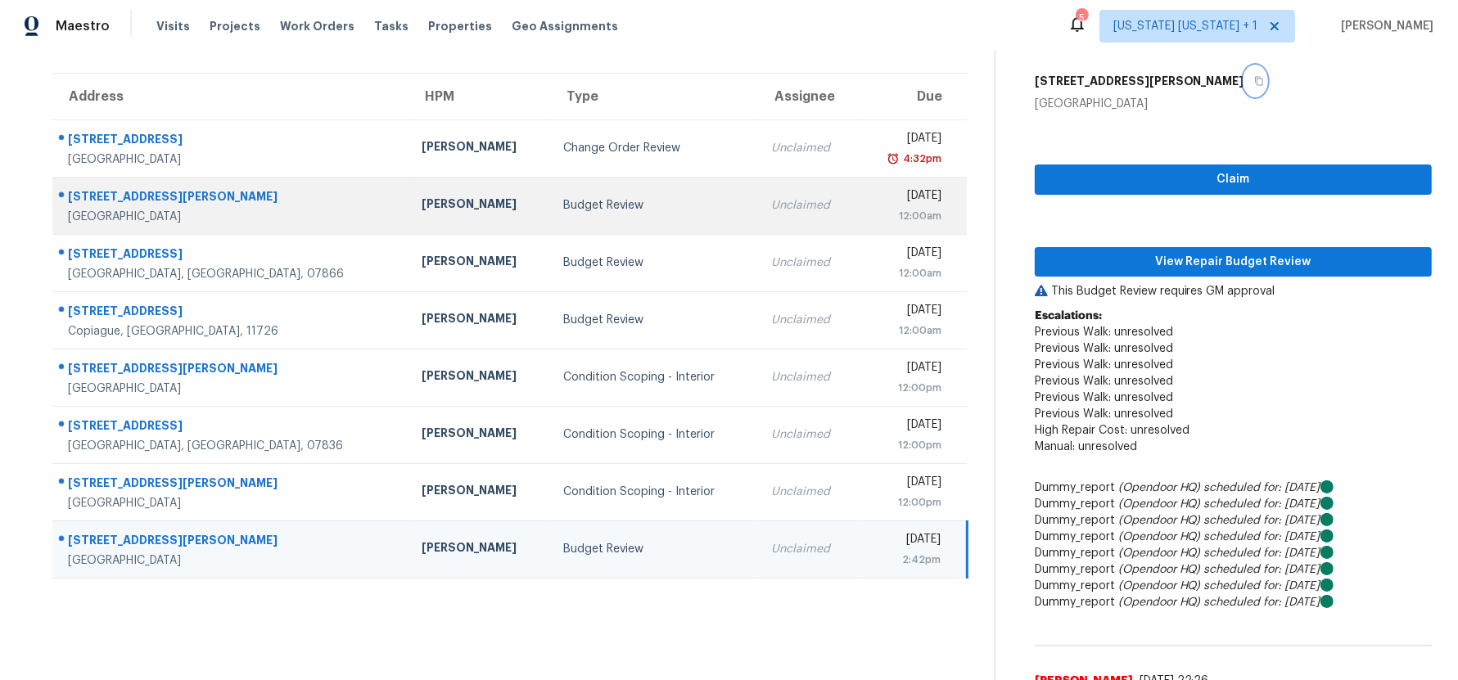
scroll to position [119, 0]
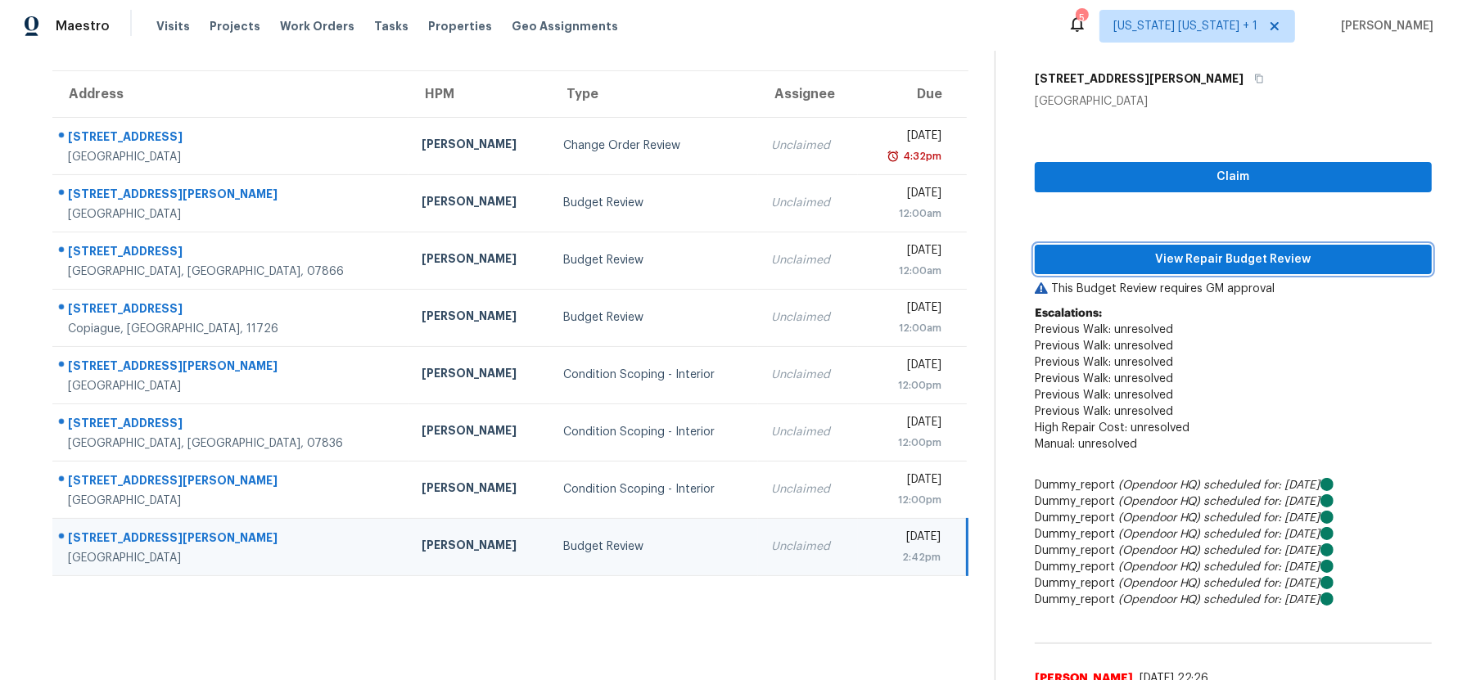
click at [1127, 262] on span "View Repair Budget Review" at bounding box center [1233, 260] width 371 height 20
